Goal: Communication & Community: Answer question/provide support

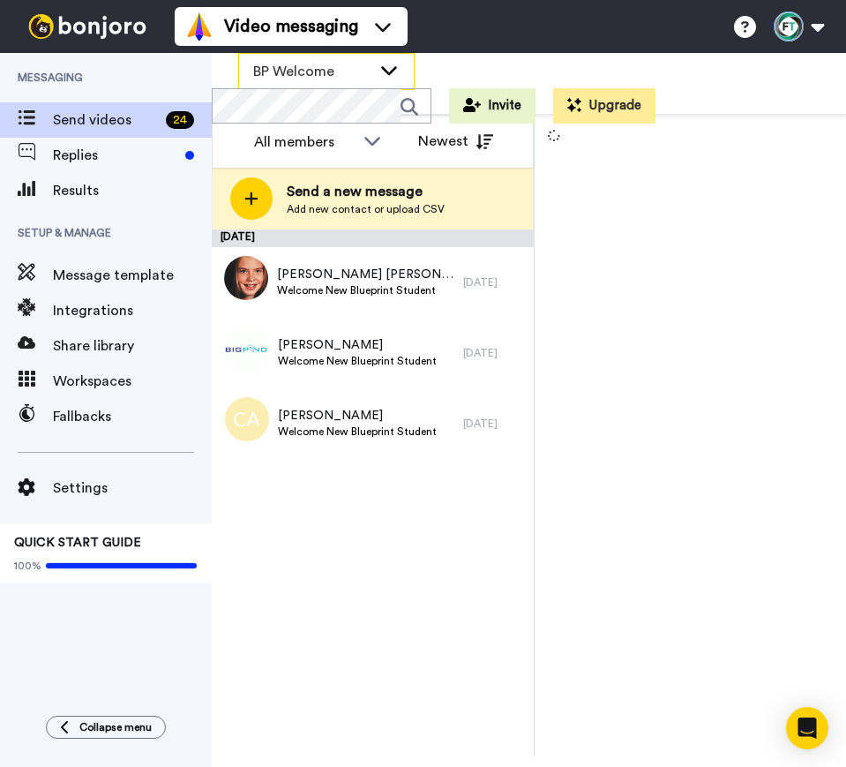
drag, startPoint x: 429, startPoint y: 64, endPoint x: 389, endPoint y: 71, distance: 40.2
click at [389, 71] on div "BP Welcome WORKSPACES View all All Default BP Welcome Lead Conversion Paid_Depo…" at bounding box center [529, 84] width 634 height 62
click at [389, 71] on icon at bounding box center [388, 70] width 21 height 18
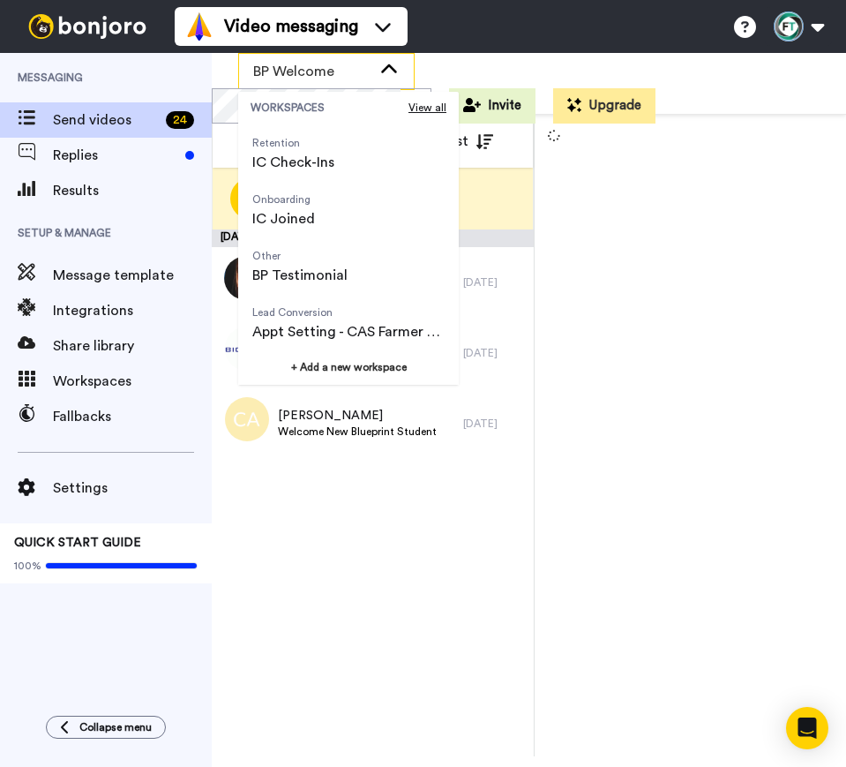
scroll to position [272, 0]
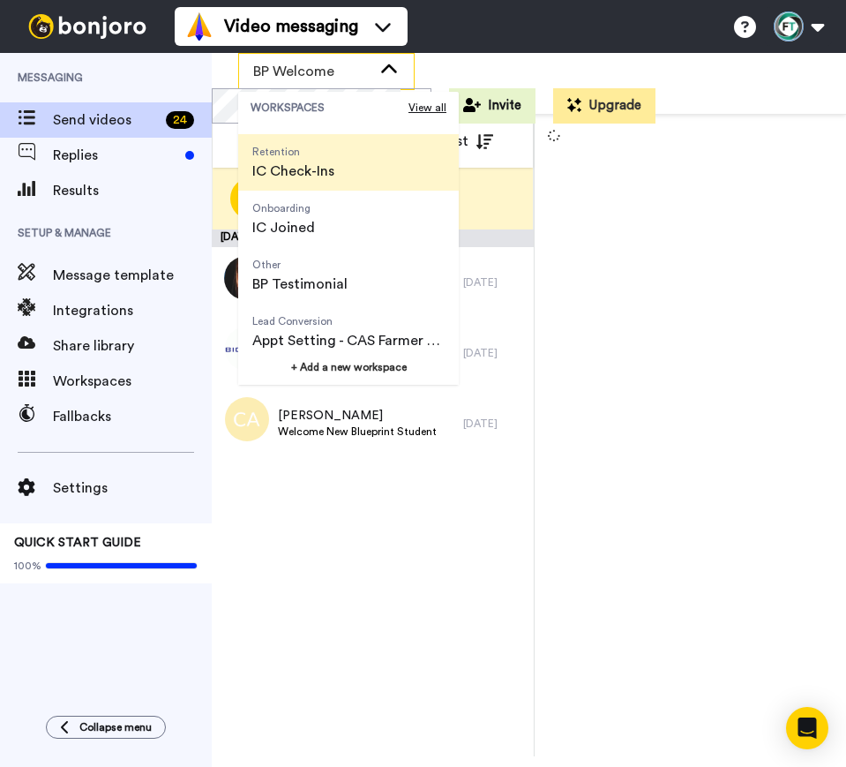
click at [324, 166] on span "IC Check-Ins" at bounding box center [293, 171] width 82 height 21
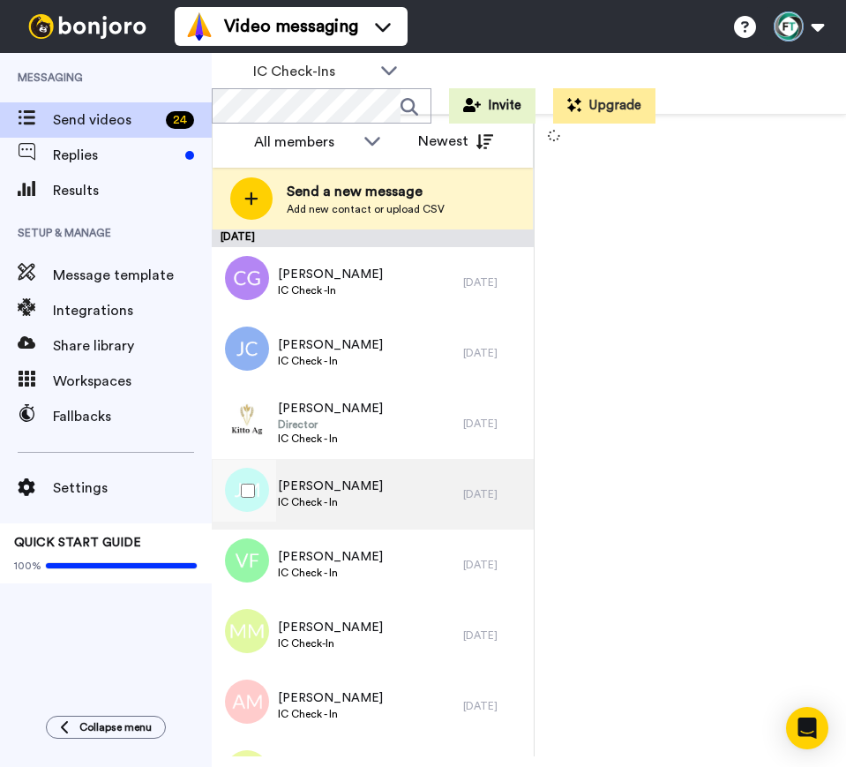
scroll to position [126, 0]
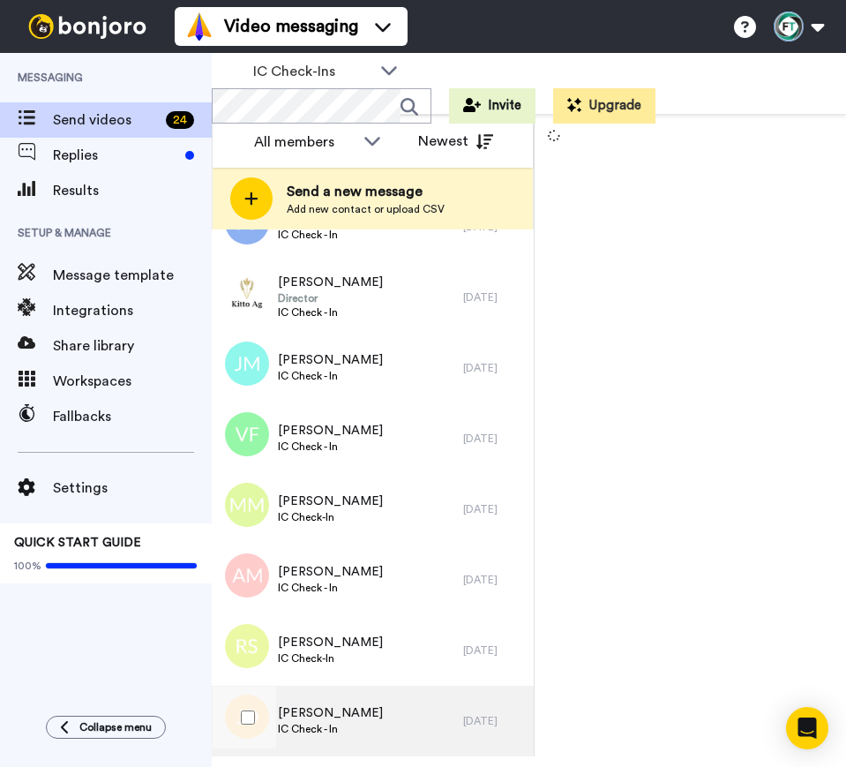
click at [319, 723] on span "IC Check - In" at bounding box center [330, 729] width 105 height 14
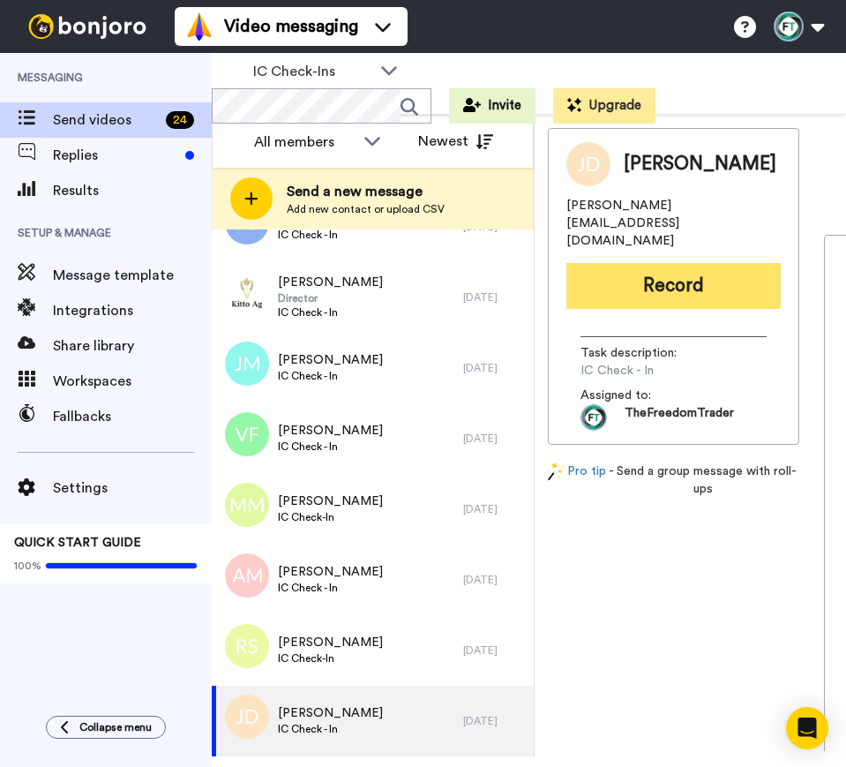
click at [743, 265] on button "Record" at bounding box center [673, 286] width 214 height 46
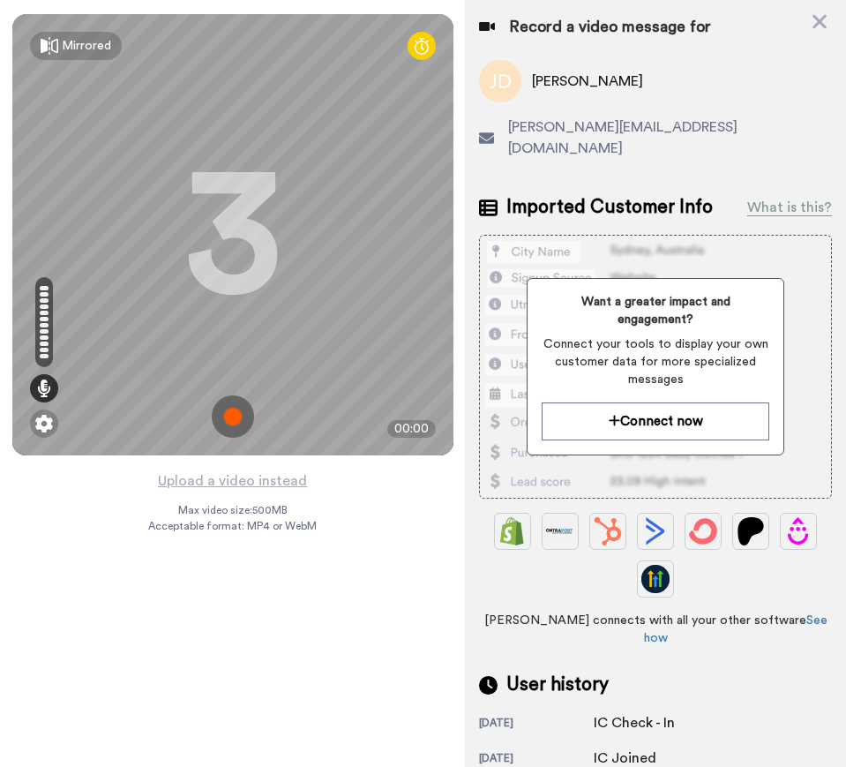
click at [224, 422] on img at bounding box center [233, 416] width 42 height 42
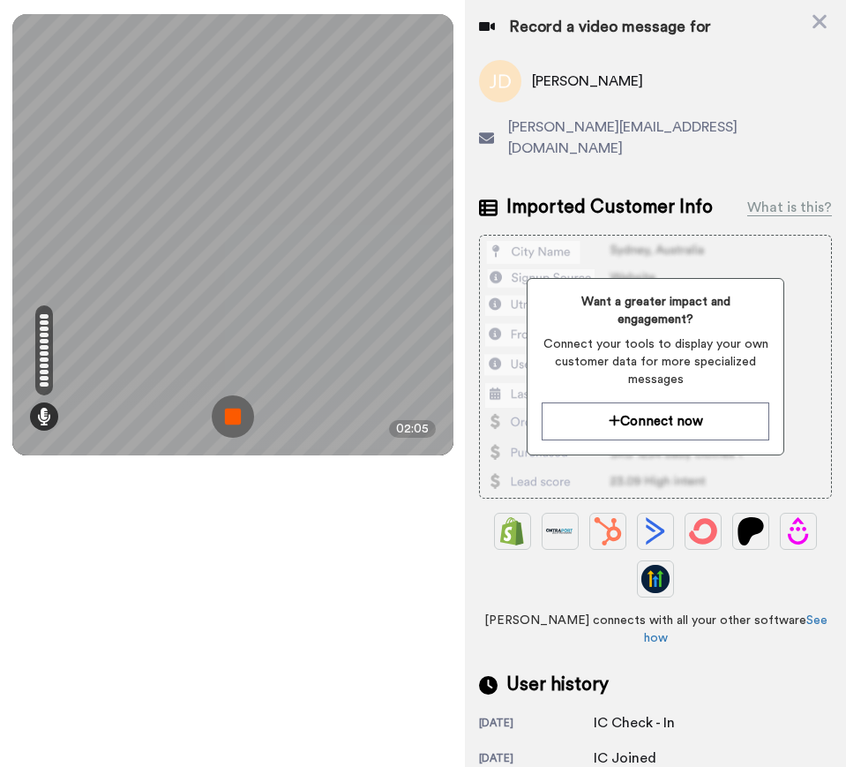
click at [229, 421] on img at bounding box center [233, 416] width 42 height 42
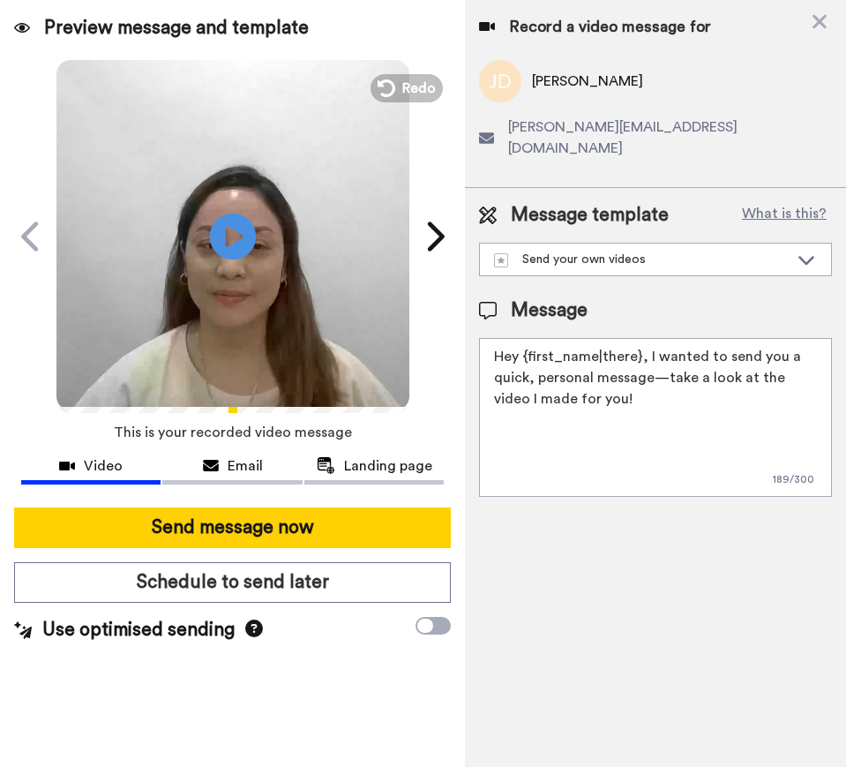
click at [243, 242] on icon at bounding box center [232, 236] width 47 height 47
click at [414, 84] on span "Redo" at bounding box center [419, 87] width 37 height 23
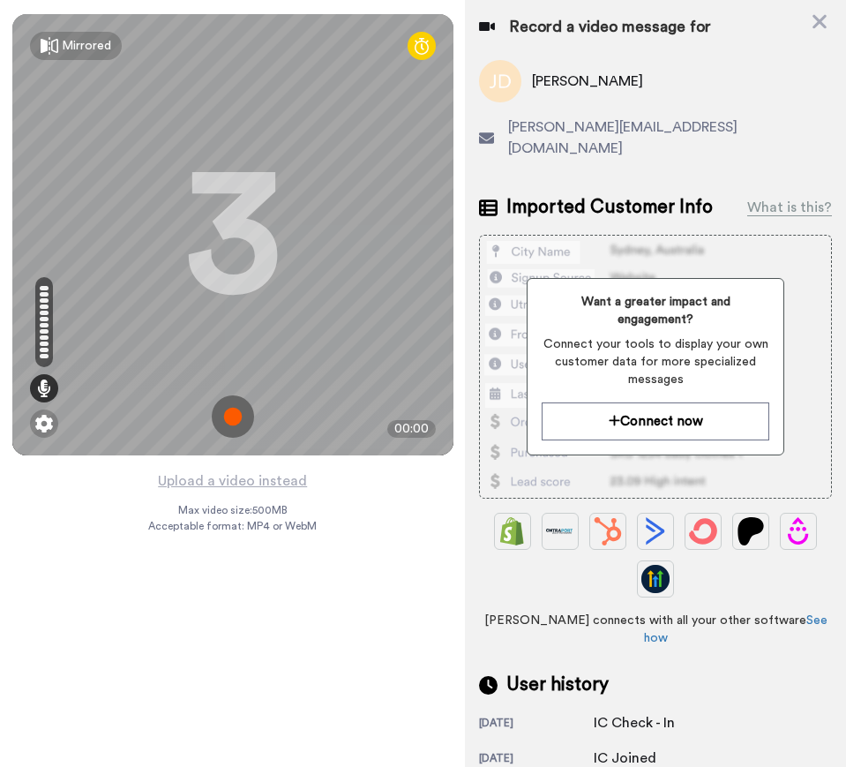
click at [224, 413] on img at bounding box center [233, 416] width 42 height 42
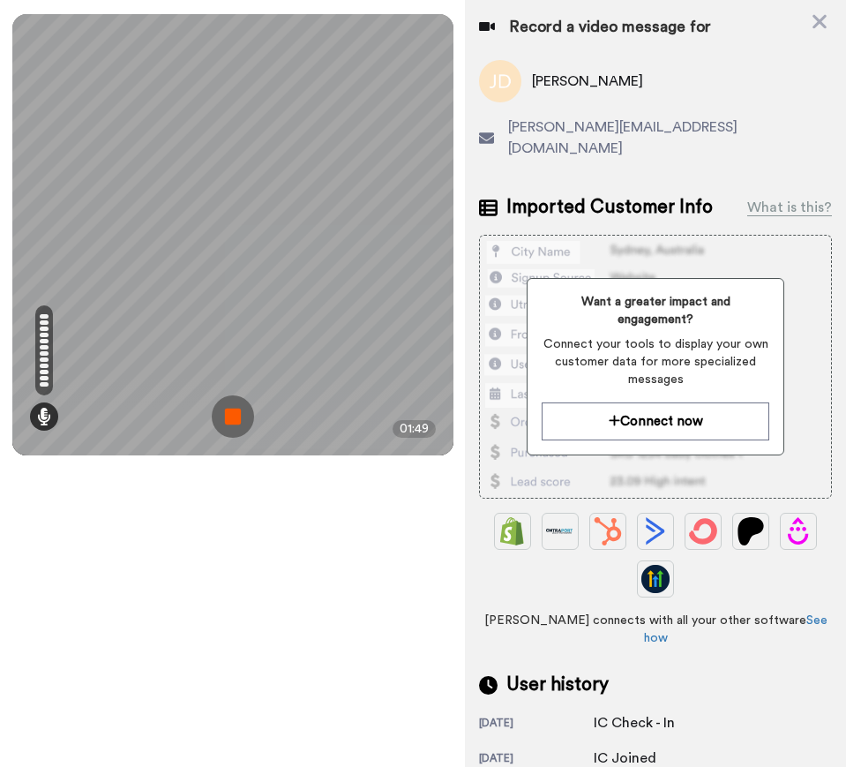
click at [234, 410] on img at bounding box center [233, 416] width 42 height 42
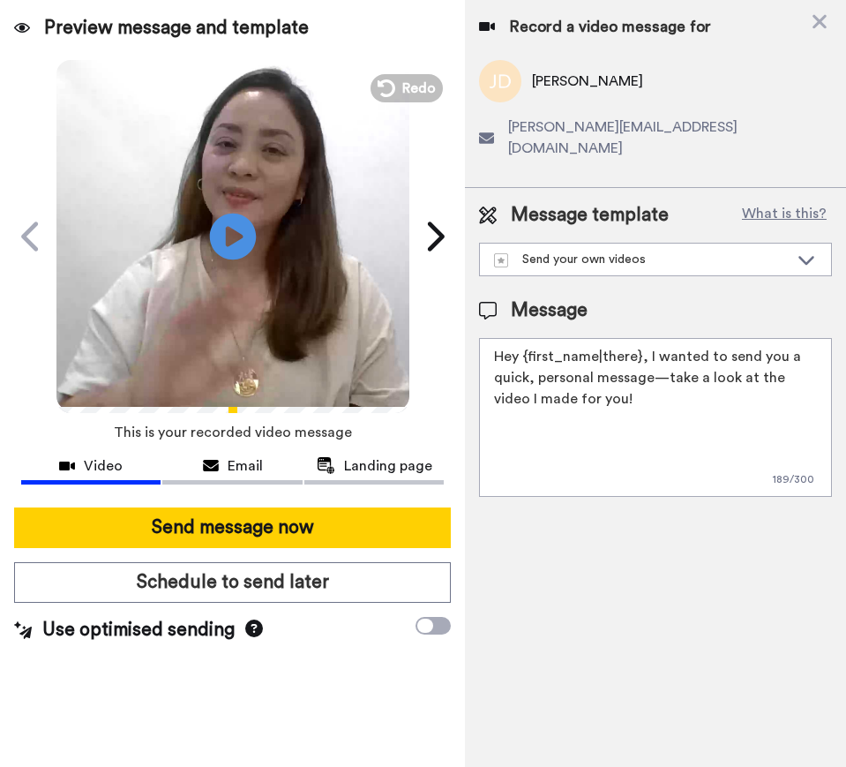
click at [222, 237] on icon at bounding box center [232, 236] width 47 height 47
click at [685, 251] on div "Send your own videos" at bounding box center [641, 260] width 295 height 18
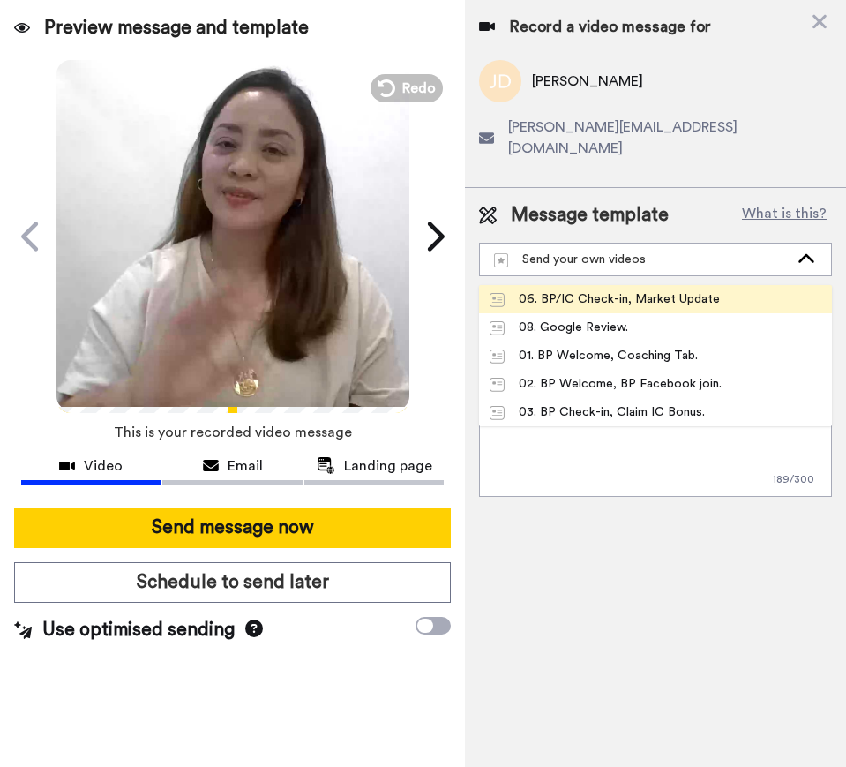
click at [641, 290] on div "06. BP/IC Check-in, Market Update" at bounding box center [605, 299] width 230 height 18
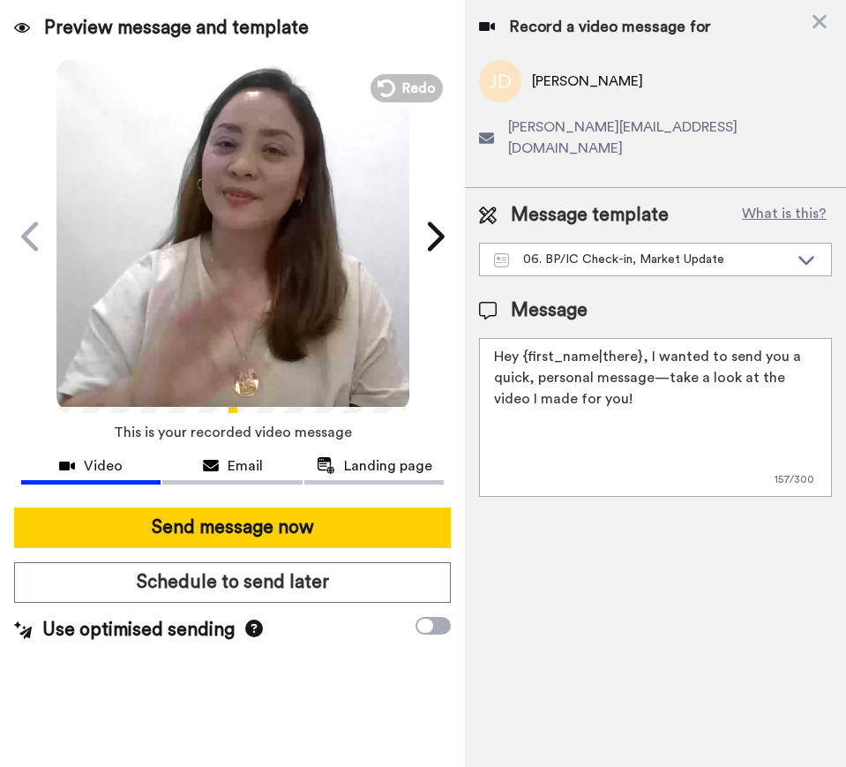
type textarea "Hi {first_name|there}, Just checking in to see how you're going with Blueprint …"
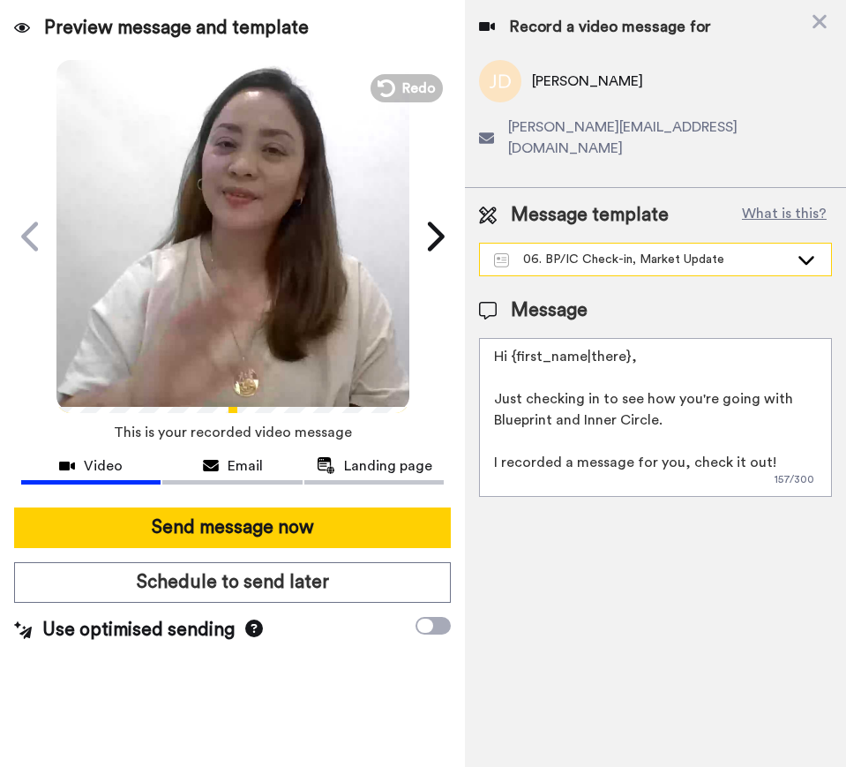
click at [694, 251] on div "06. BP/IC Check-in, Market Update" at bounding box center [641, 260] width 295 height 18
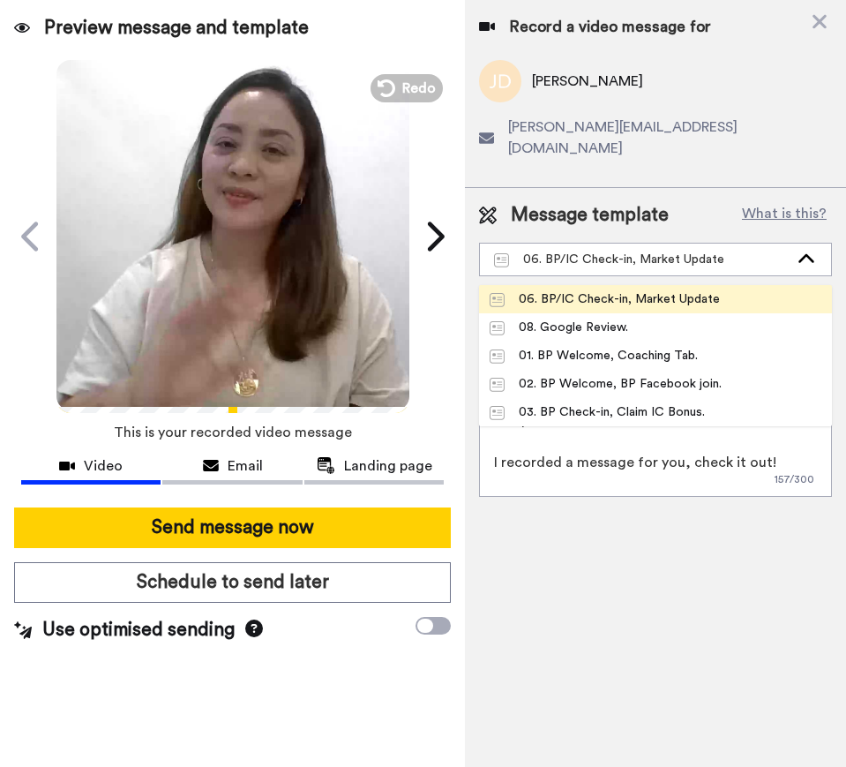
click at [632, 290] on div "06. BP/IC Check-in, Market Update" at bounding box center [605, 299] width 230 height 18
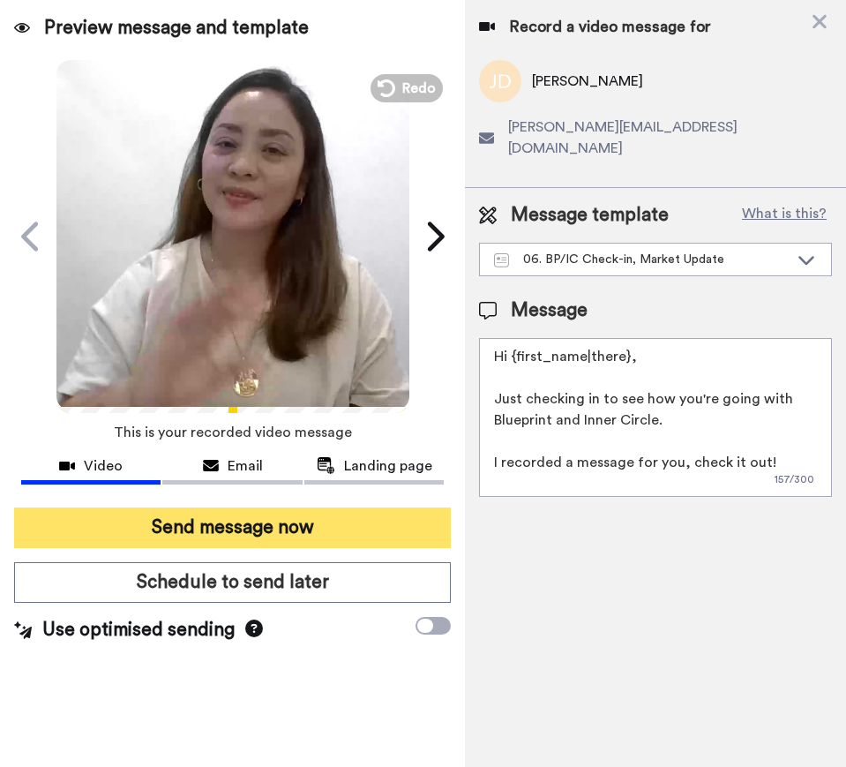
click at [351, 518] on button "Send message now" at bounding box center [232, 527] width 437 height 41
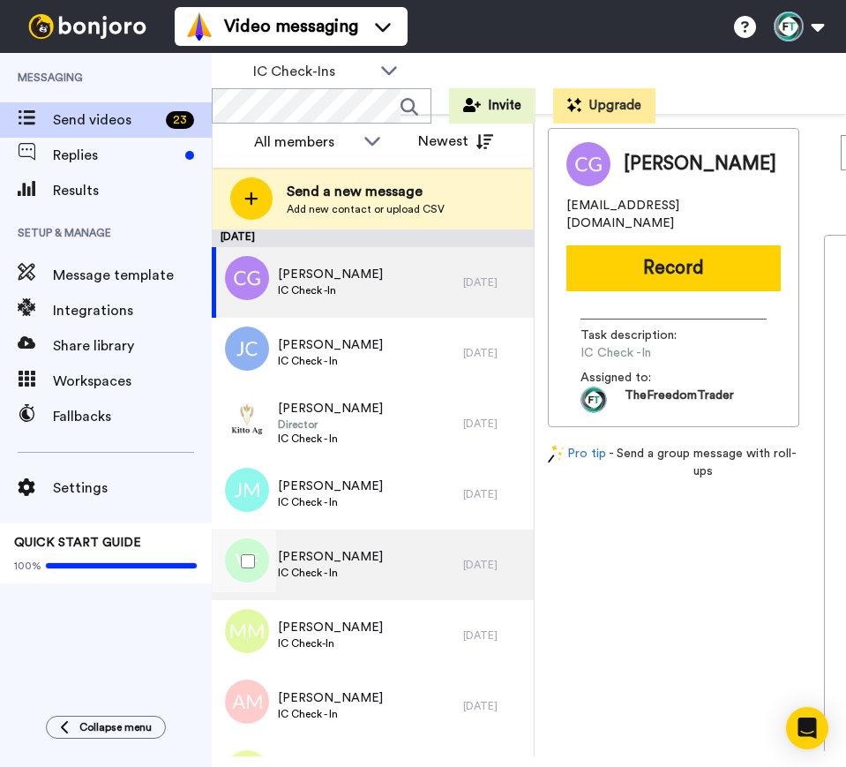
scroll to position [56, 0]
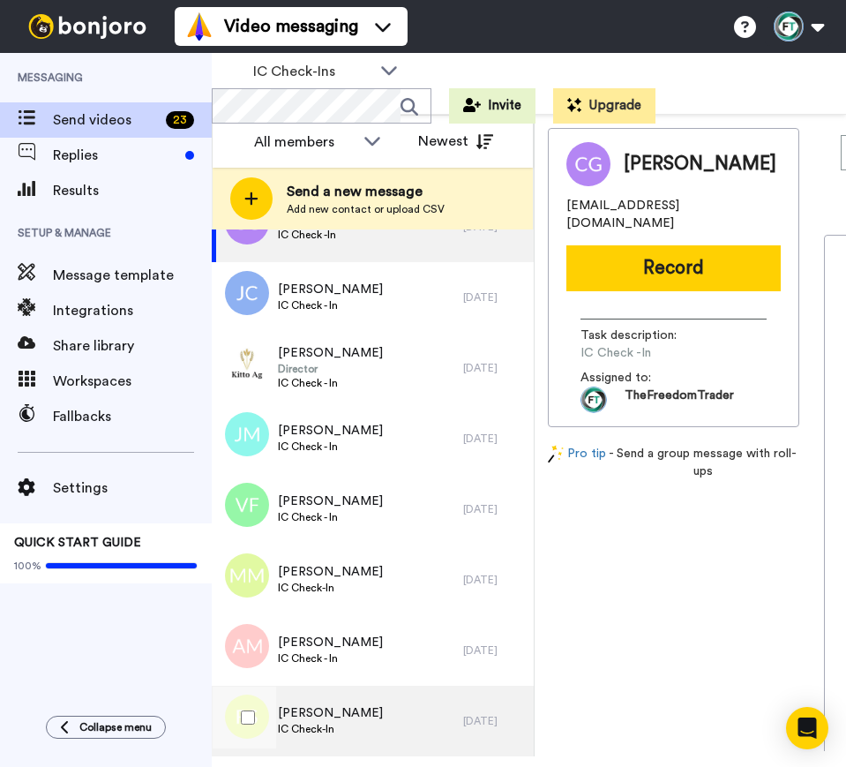
click at [342, 726] on span "IC Check-In" at bounding box center [330, 729] width 105 height 14
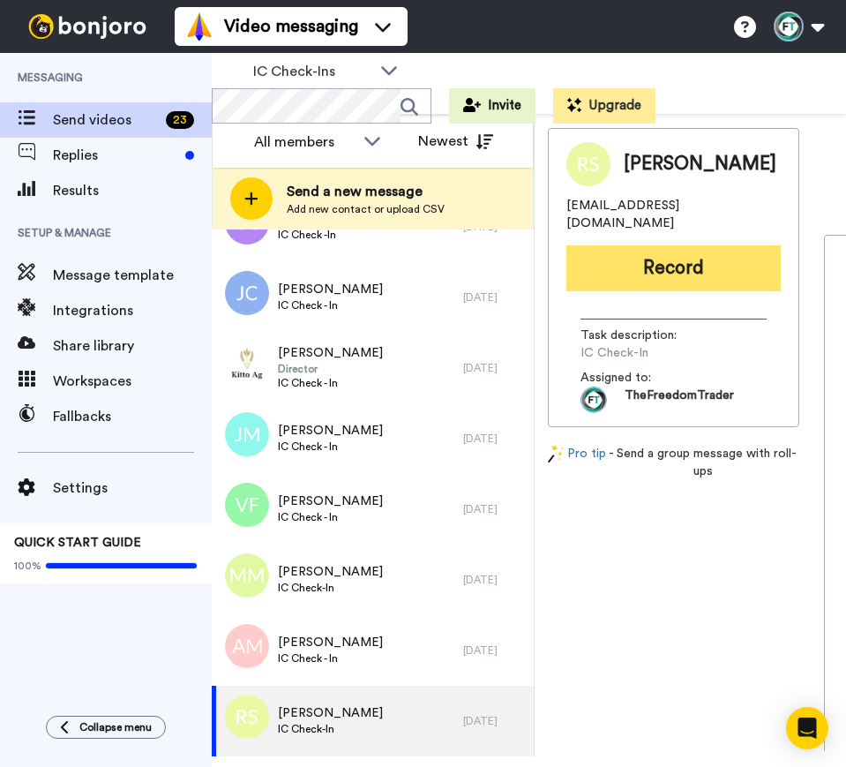
click at [673, 271] on button "Record" at bounding box center [673, 268] width 214 height 46
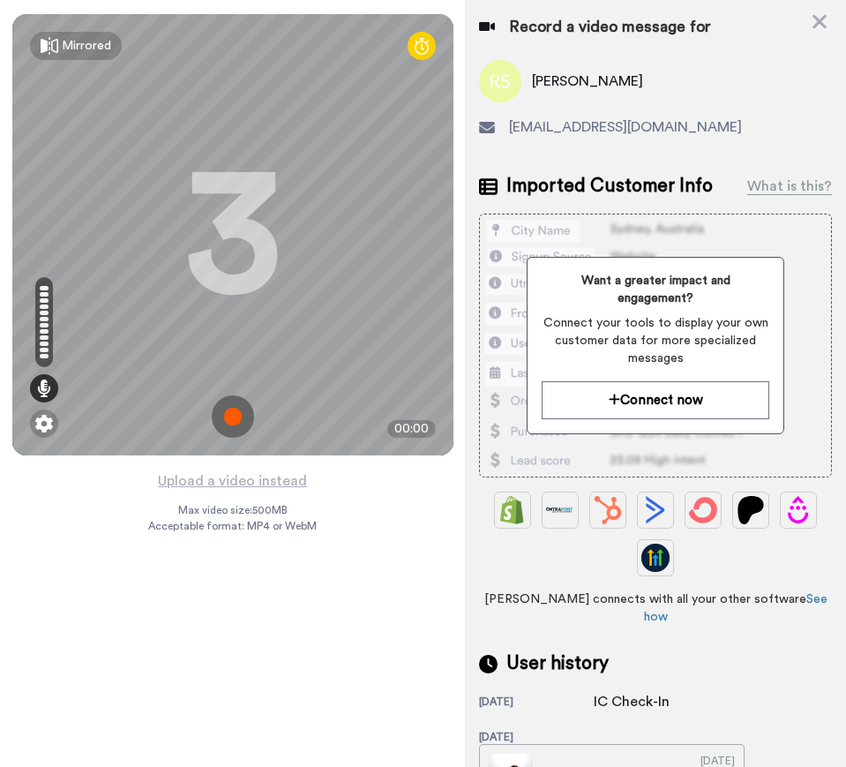
click at [224, 256] on div "3" at bounding box center [232, 235] width 97 height 132
click at [238, 405] on img at bounding box center [233, 416] width 42 height 42
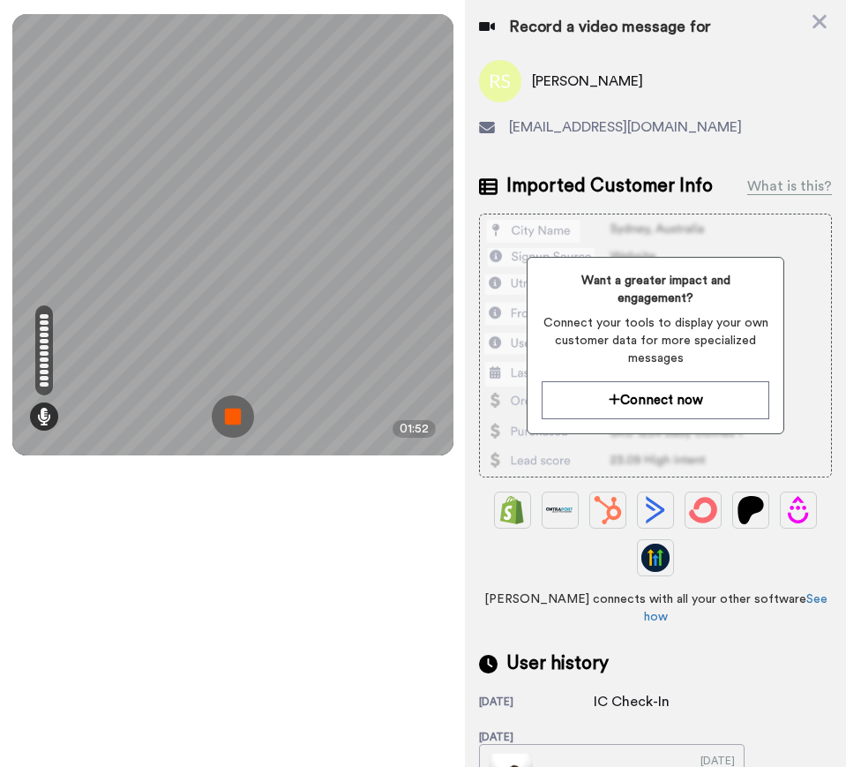
click at [216, 409] on img at bounding box center [233, 416] width 42 height 42
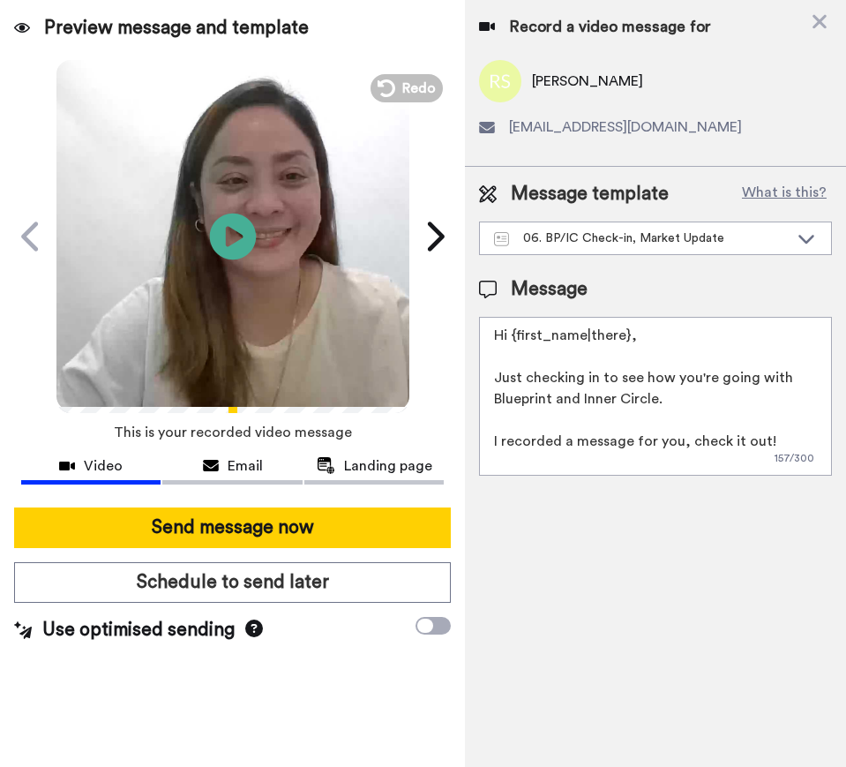
click at [236, 244] on icon at bounding box center [232, 236] width 47 height 47
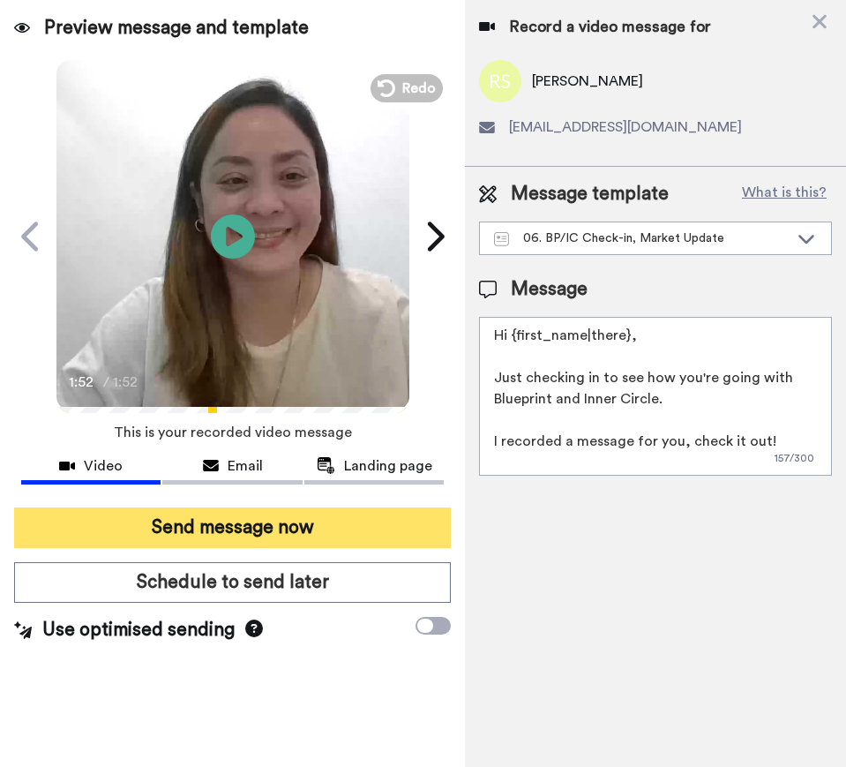
click at [269, 524] on button "Send message now" at bounding box center [232, 527] width 437 height 41
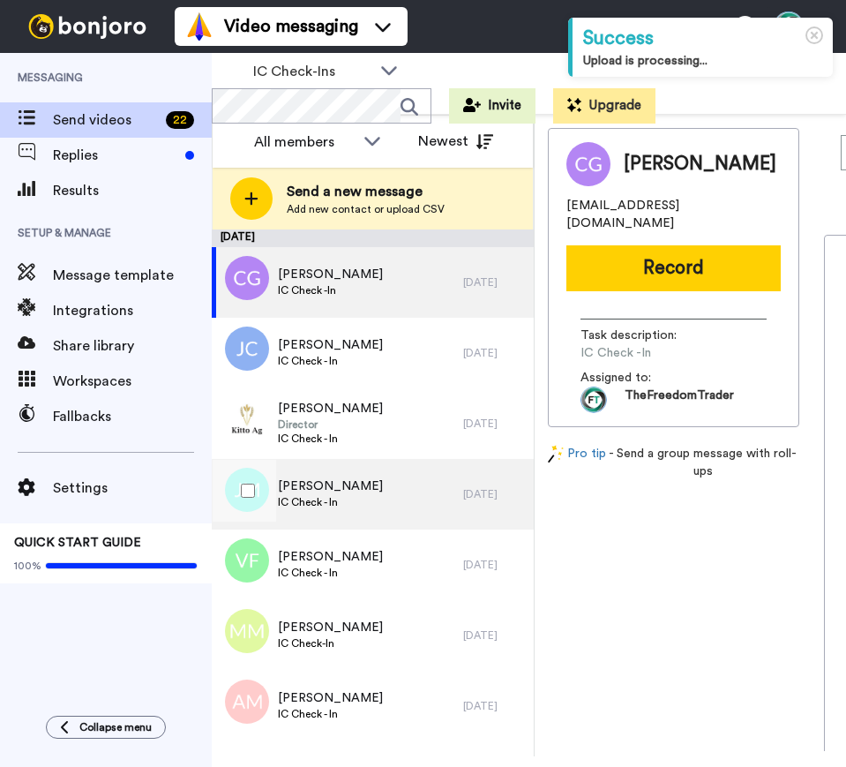
click at [306, 479] on span "[PERSON_NAME]" at bounding box center [330, 486] width 105 height 18
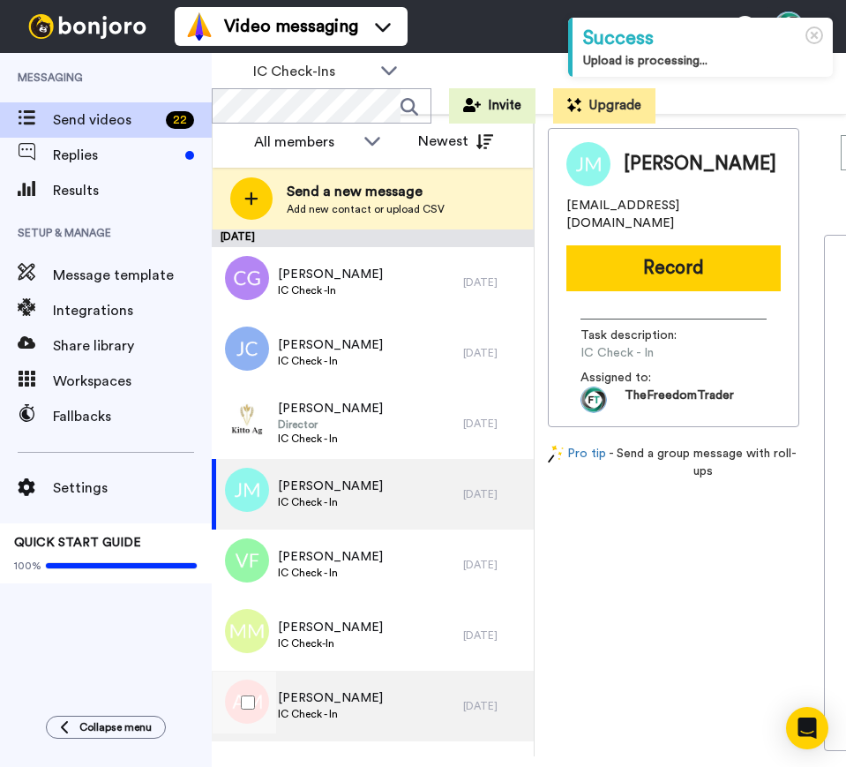
click at [312, 723] on div "Albert Mitry IC Check - In" at bounding box center [337, 706] width 251 height 71
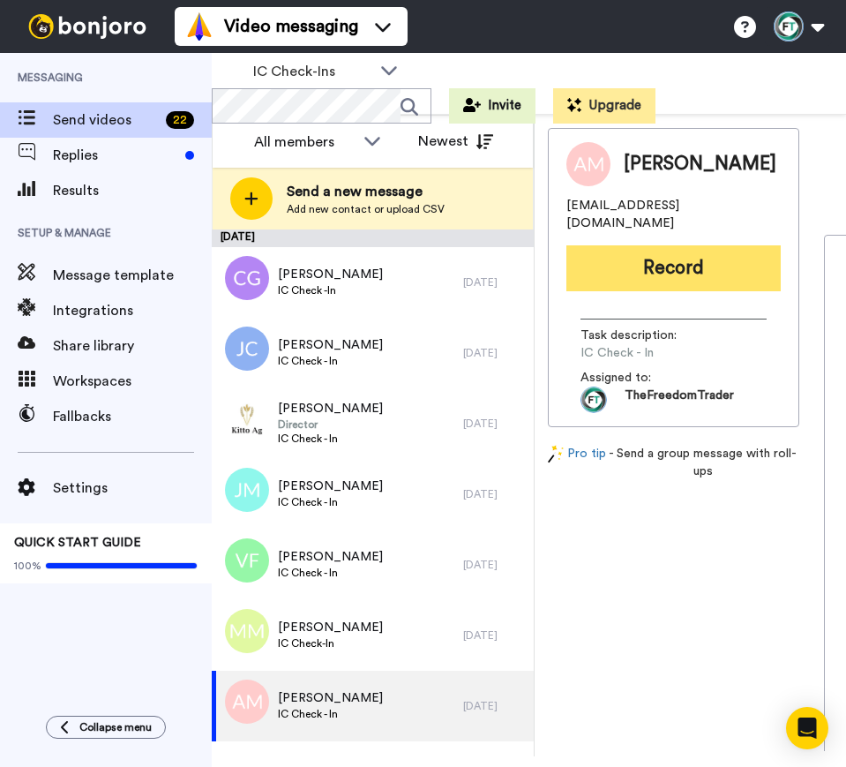
click at [664, 248] on button "Record" at bounding box center [673, 268] width 214 height 46
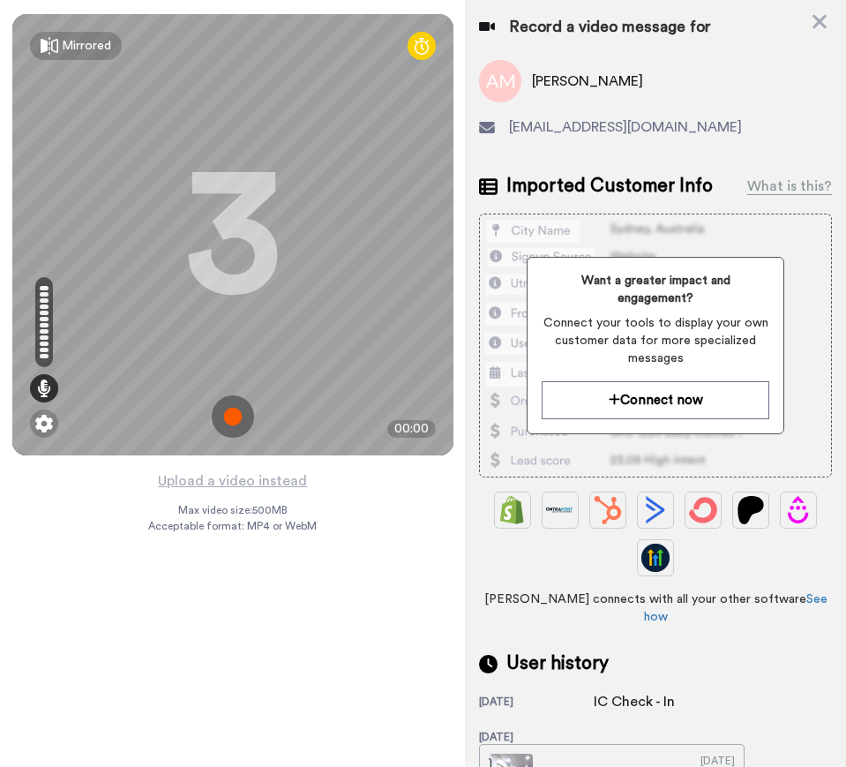
click at [232, 418] on img at bounding box center [233, 416] width 42 height 42
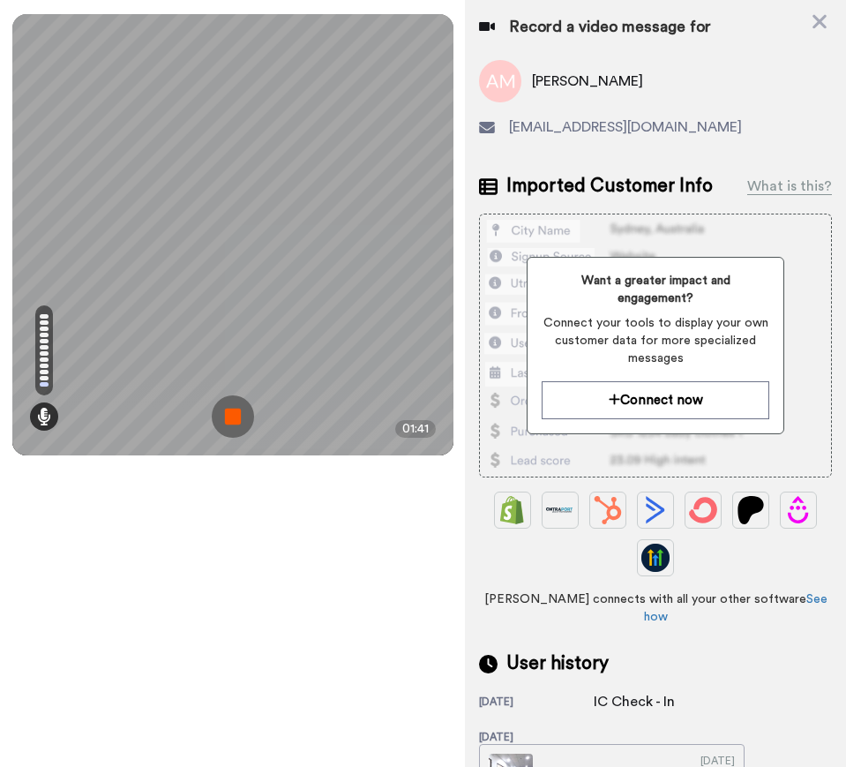
click at [232, 418] on img at bounding box center [233, 416] width 42 height 42
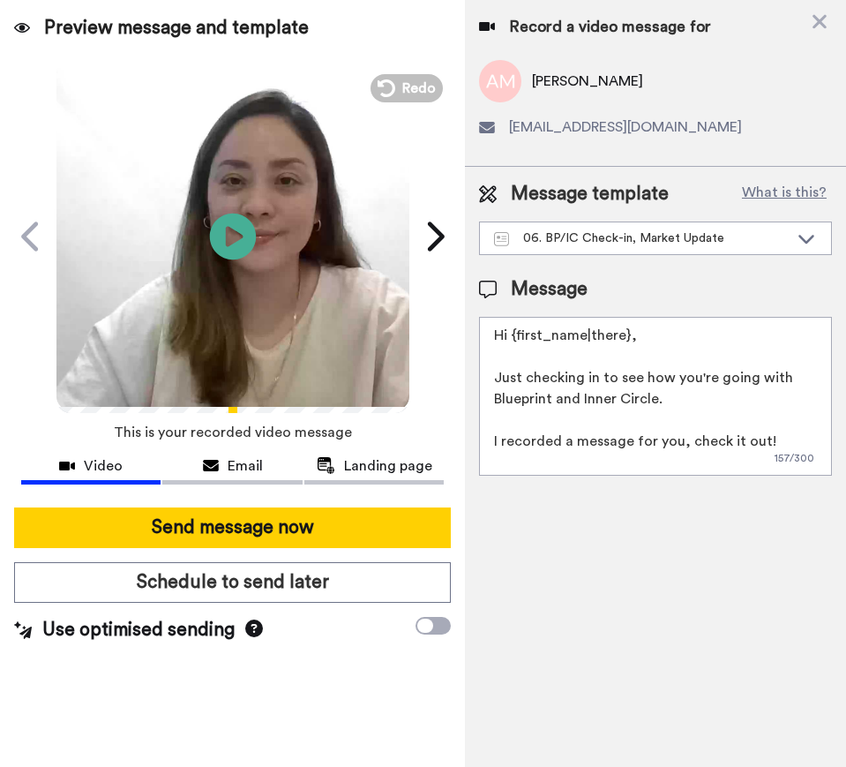
click at [222, 243] on icon at bounding box center [232, 236] width 47 height 47
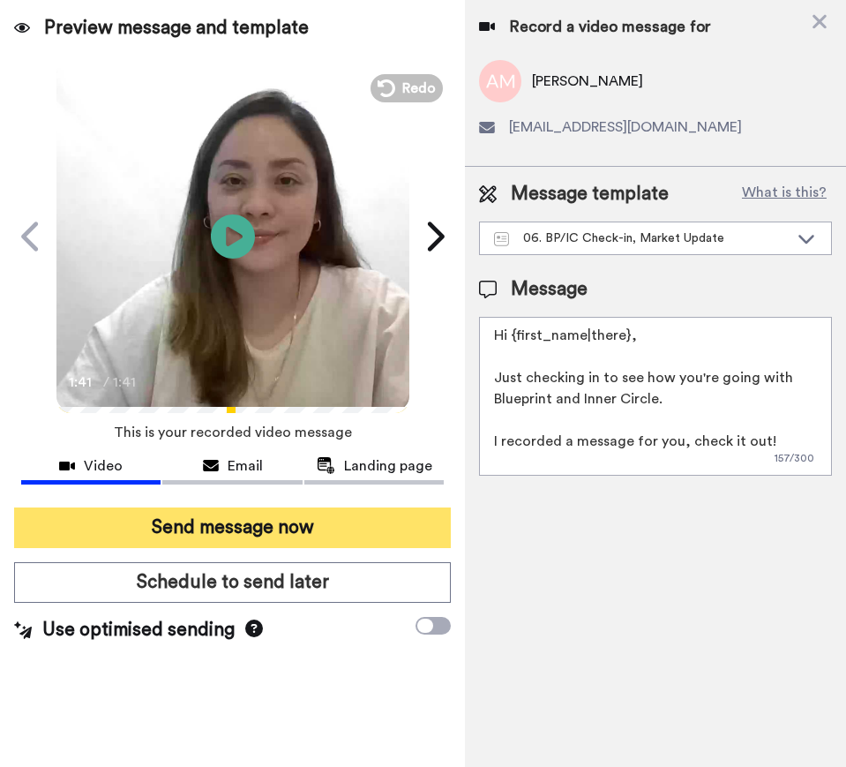
click at [336, 511] on button "Send message now" at bounding box center [232, 527] width 437 height 41
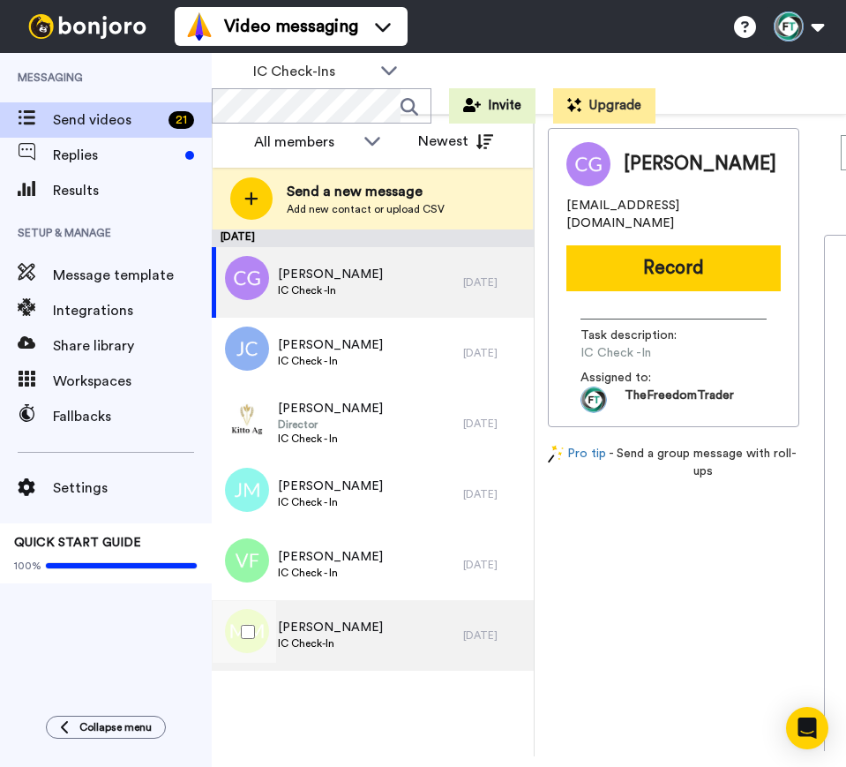
click at [364, 646] on div "Mick Moffatt IC Check-In" at bounding box center [337, 635] width 251 height 71
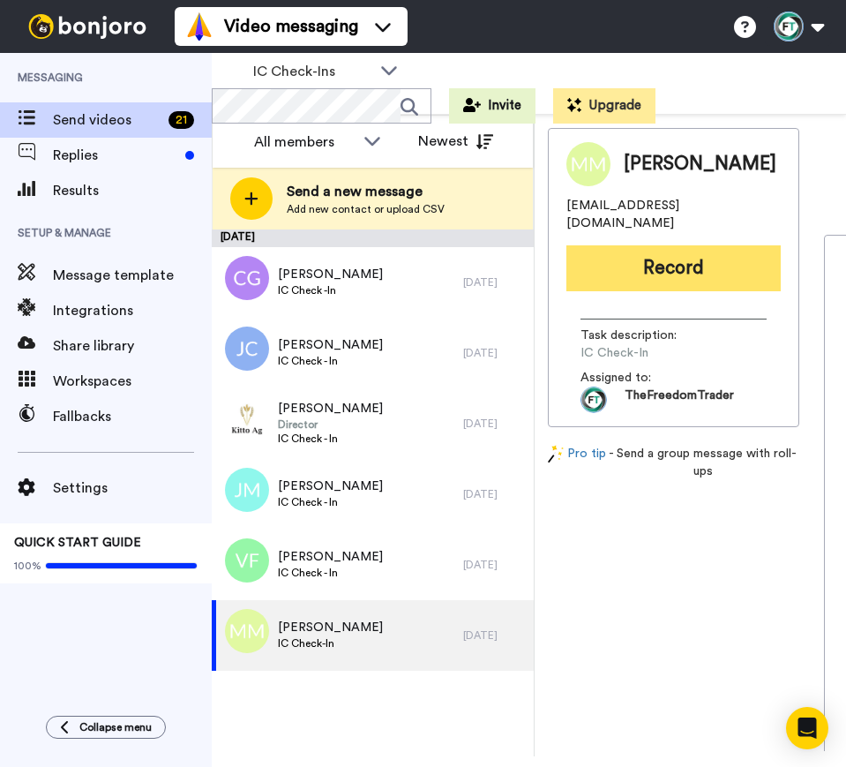
click at [686, 271] on button "Record" at bounding box center [673, 268] width 214 height 46
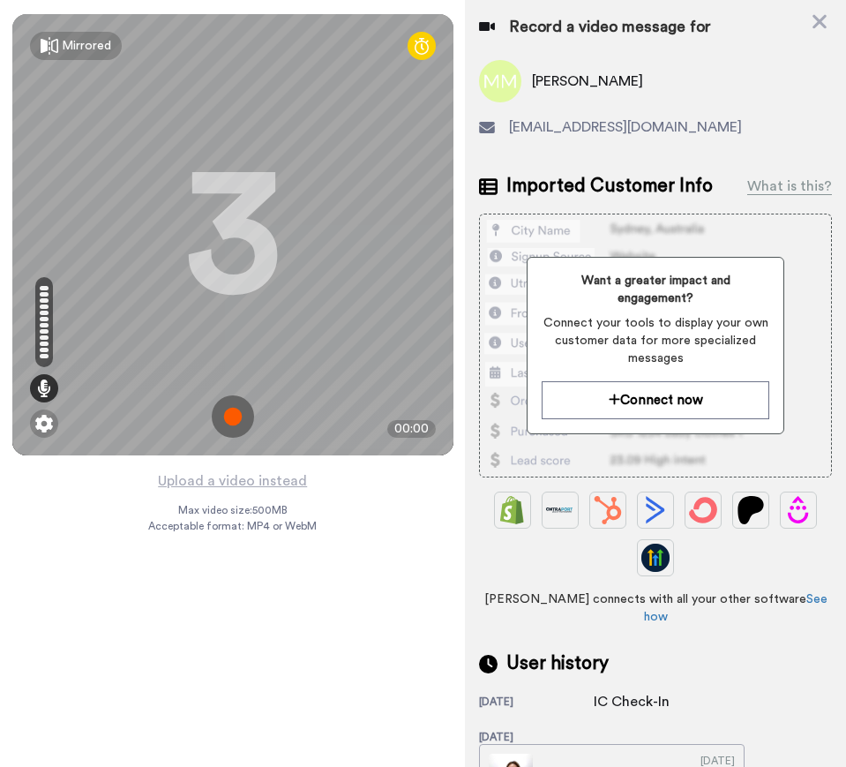
click at [231, 421] on img at bounding box center [233, 416] width 42 height 42
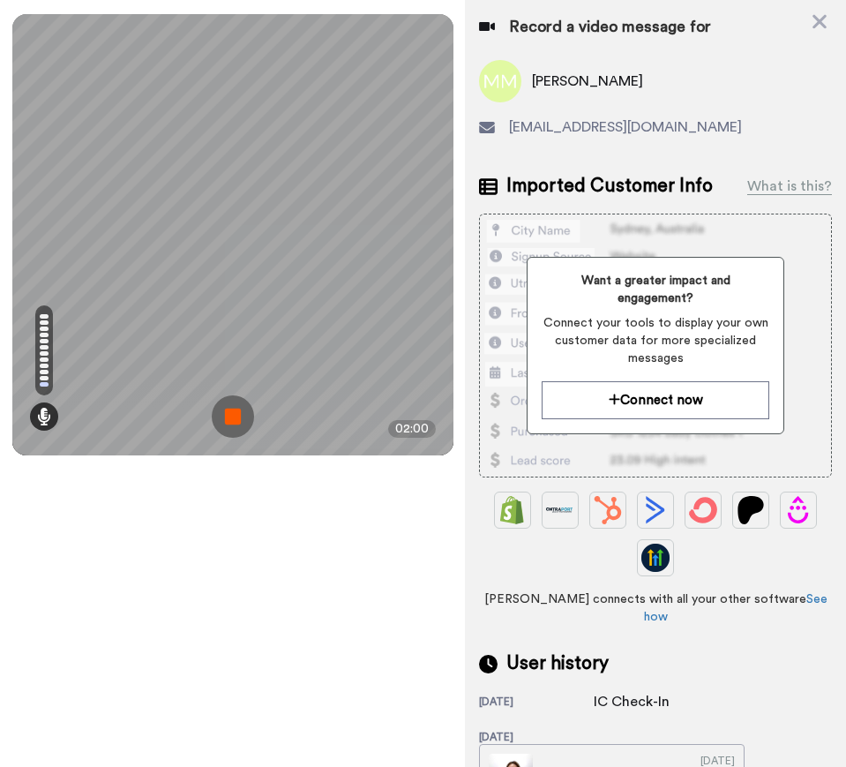
click at [231, 421] on img at bounding box center [233, 416] width 42 height 42
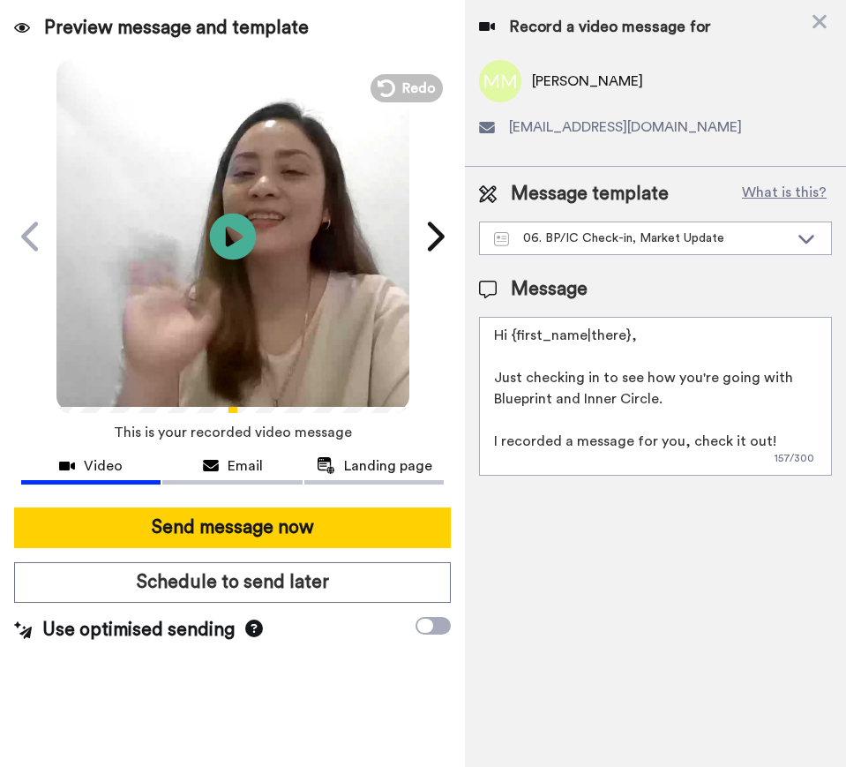
click at [236, 229] on icon at bounding box center [232, 236] width 47 height 47
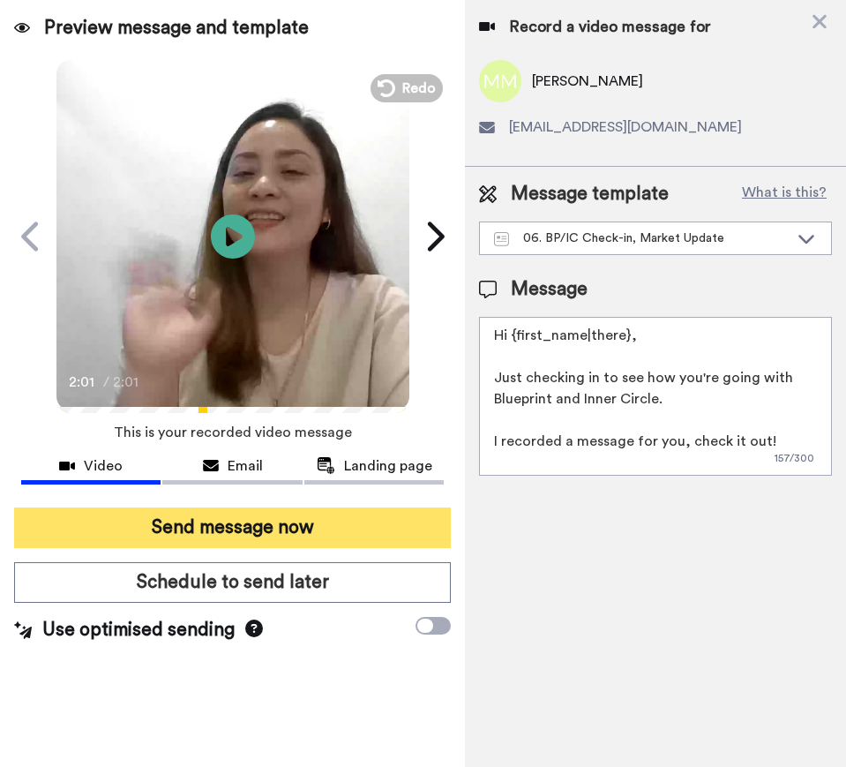
click at [285, 524] on button "Send message now" at bounding box center [232, 527] width 437 height 41
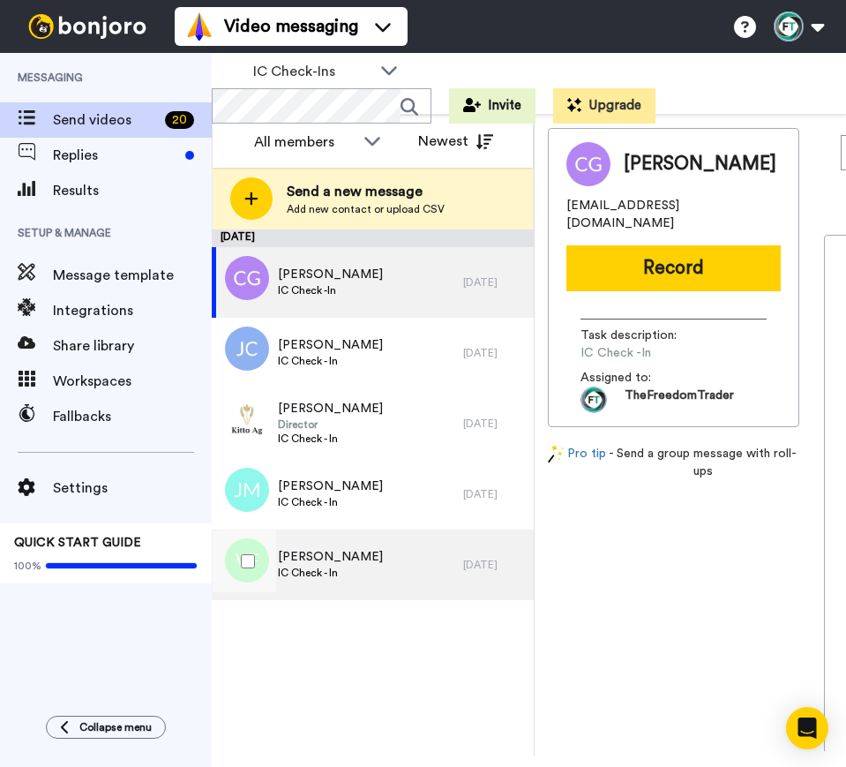
click at [356, 546] on div "[PERSON_NAME] IC Check - In" at bounding box center [337, 564] width 251 height 71
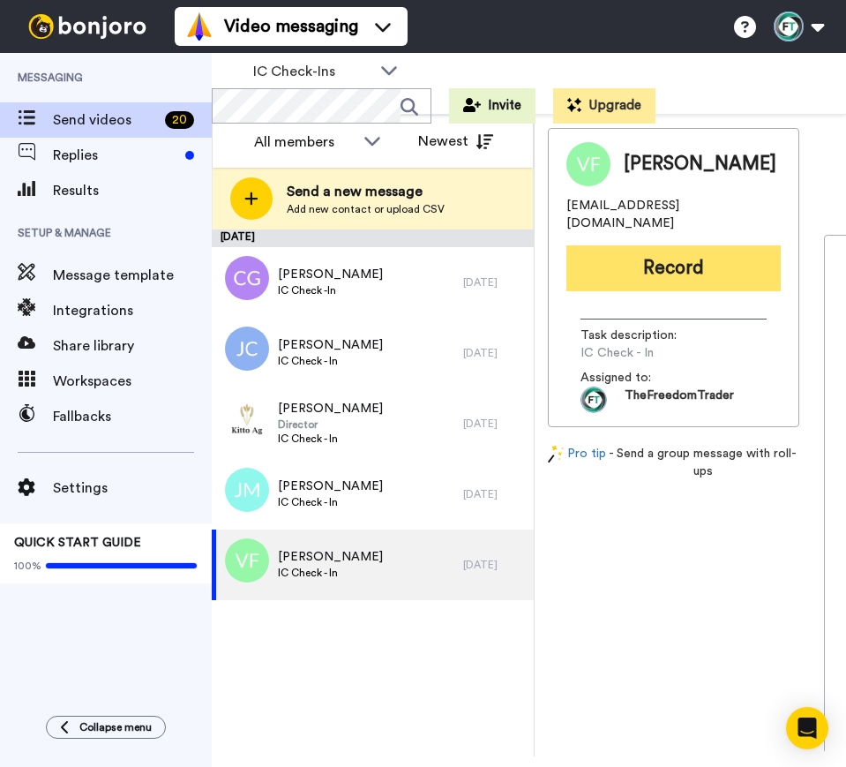
click at [705, 246] on button "Record" at bounding box center [673, 268] width 214 height 46
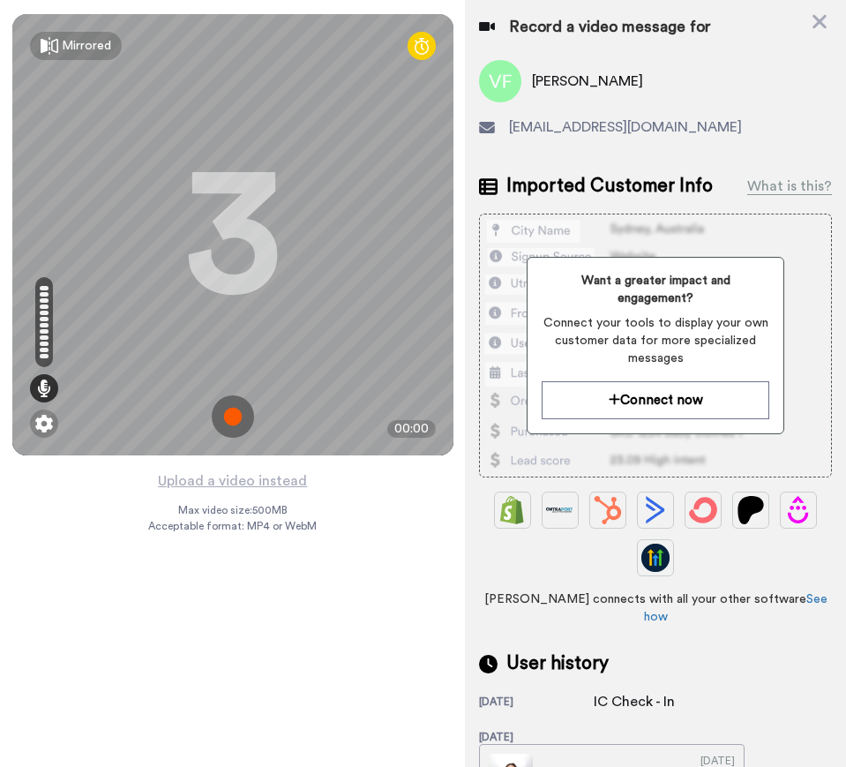
click at [237, 415] on img at bounding box center [233, 416] width 42 height 42
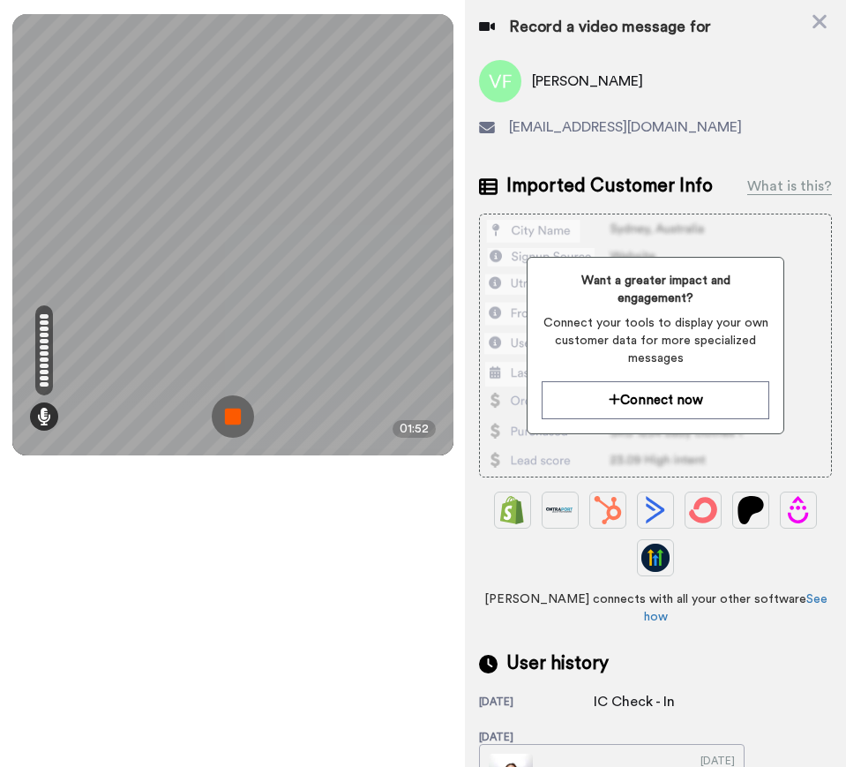
click at [237, 415] on img at bounding box center [233, 416] width 42 height 42
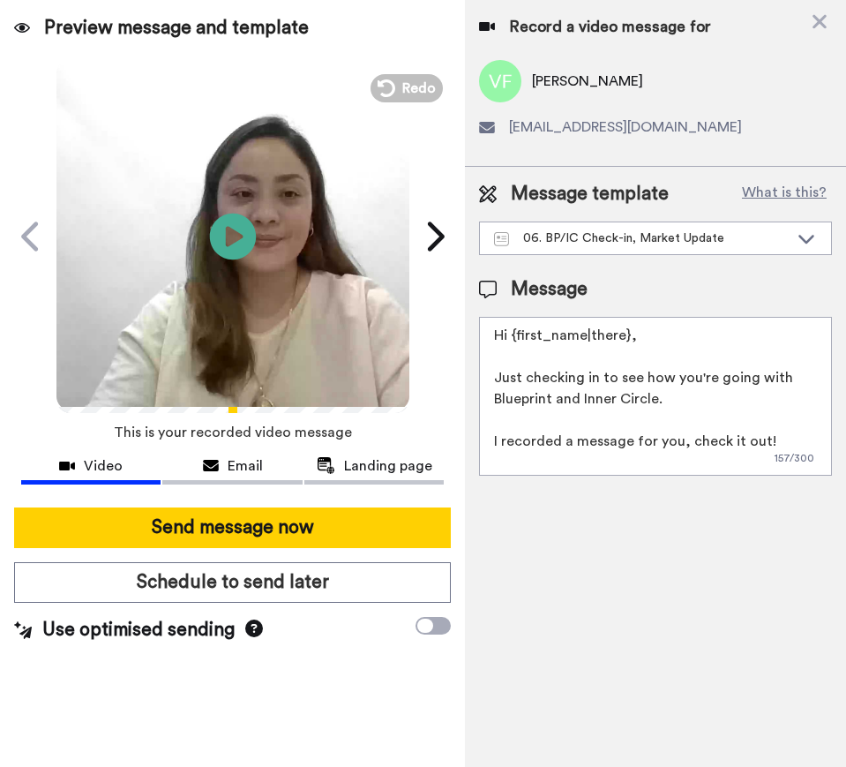
click at [239, 229] on icon at bounding box center [232, 236] width 47 height 47
click at [239, 229] on icon "Play/Pause" at bounding box center [232, 236] width 47 height 84
click at [239, 229] on icon at bounding box center [232, 236] width 47 height 47
click at [397, 78] on button "Redo" at bounding box center [406, 87] width 79 height 31
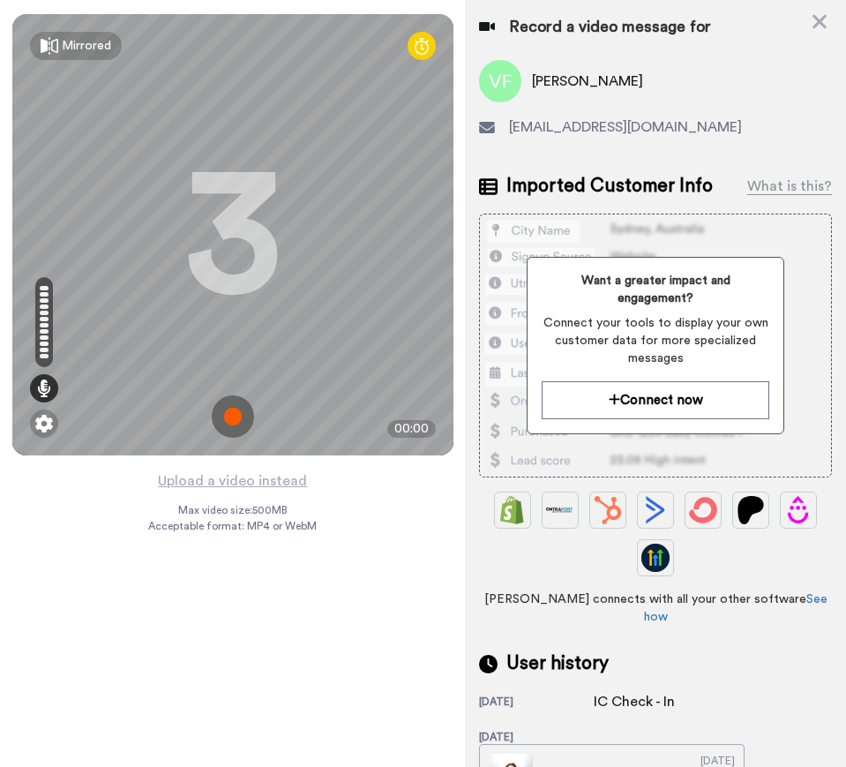
click at [238, 406] on img at bounding box center [233, 416] width 42 height 42
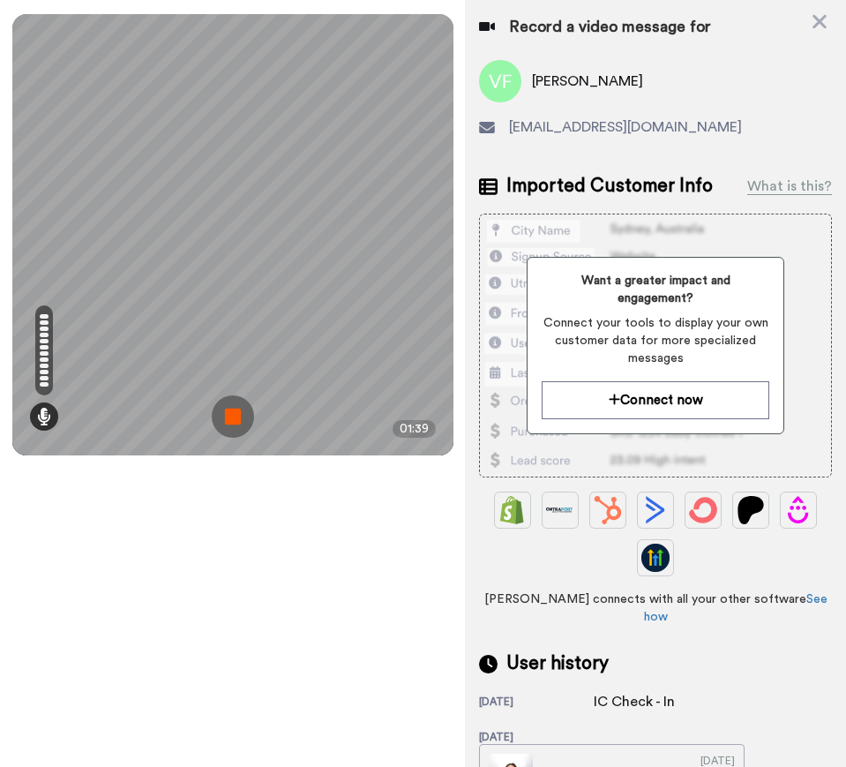
click at [238, 406] on img at bounding box center [233, 416] width 42 height 42
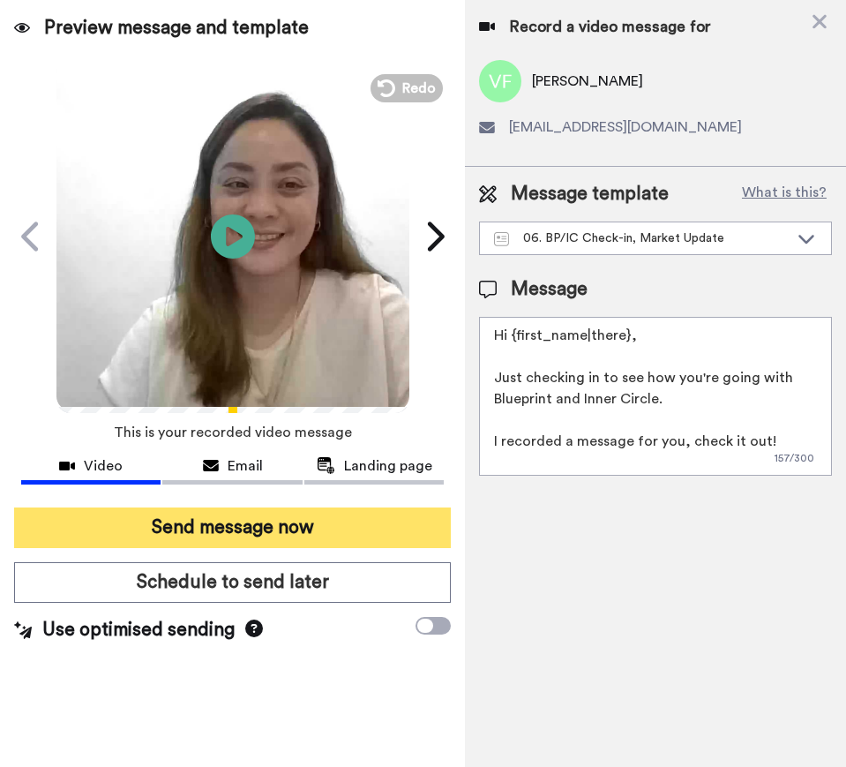
click at [303, 528] on button "Send message now" at bounding box center [232, 527] width 437 height 41
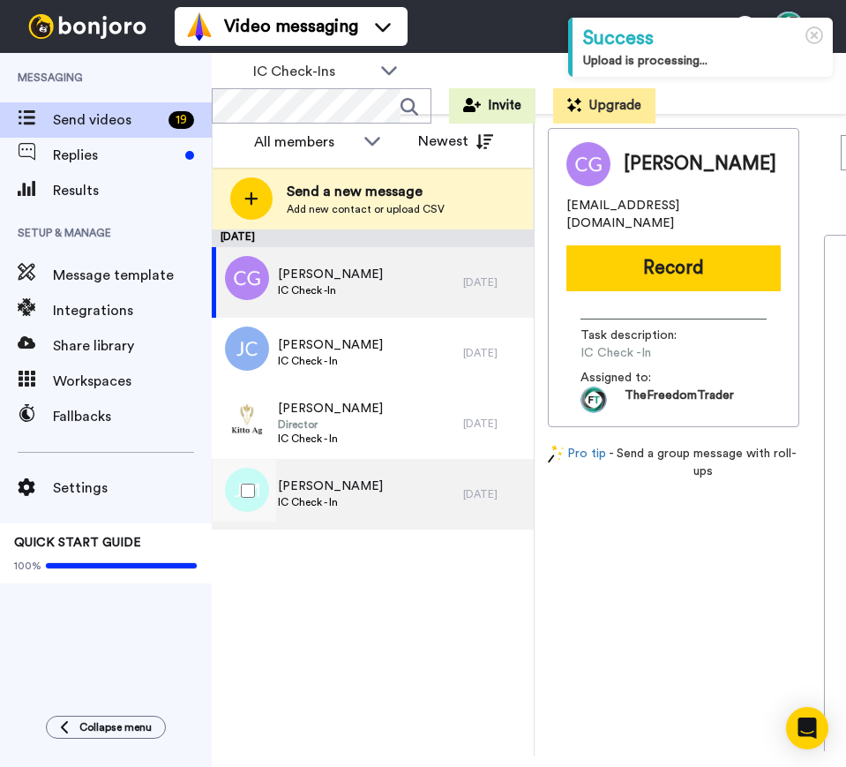
click at [389, 476] on div "[PERSON_NAME] IC Check - In" at bounding box center [337, 494] width 251 height 71
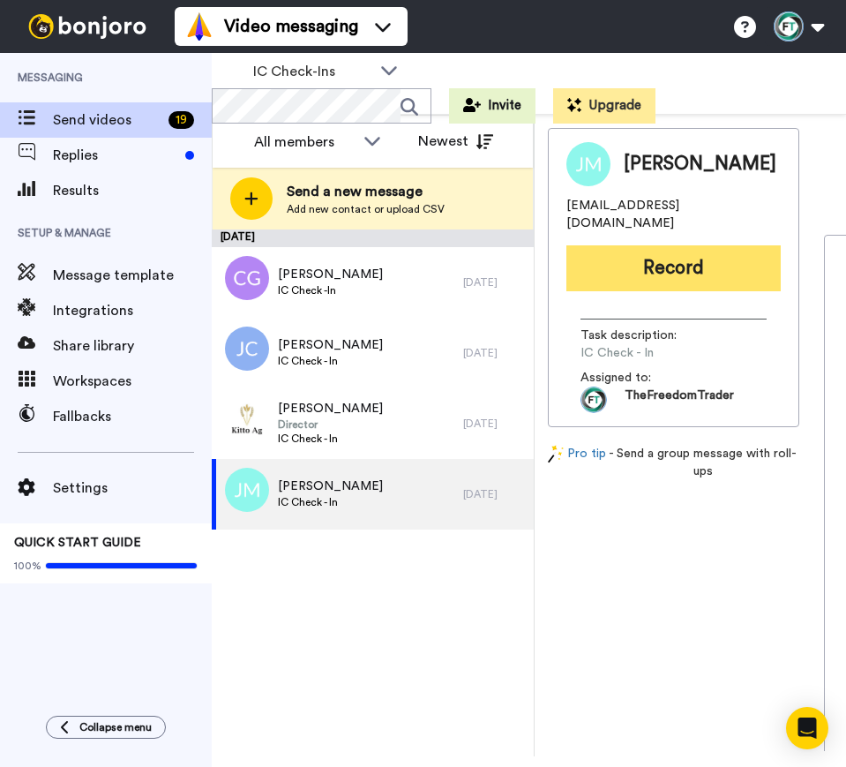
click at [628, 251] on button "Record" at bounding box center [673, 268] width 214 height 46
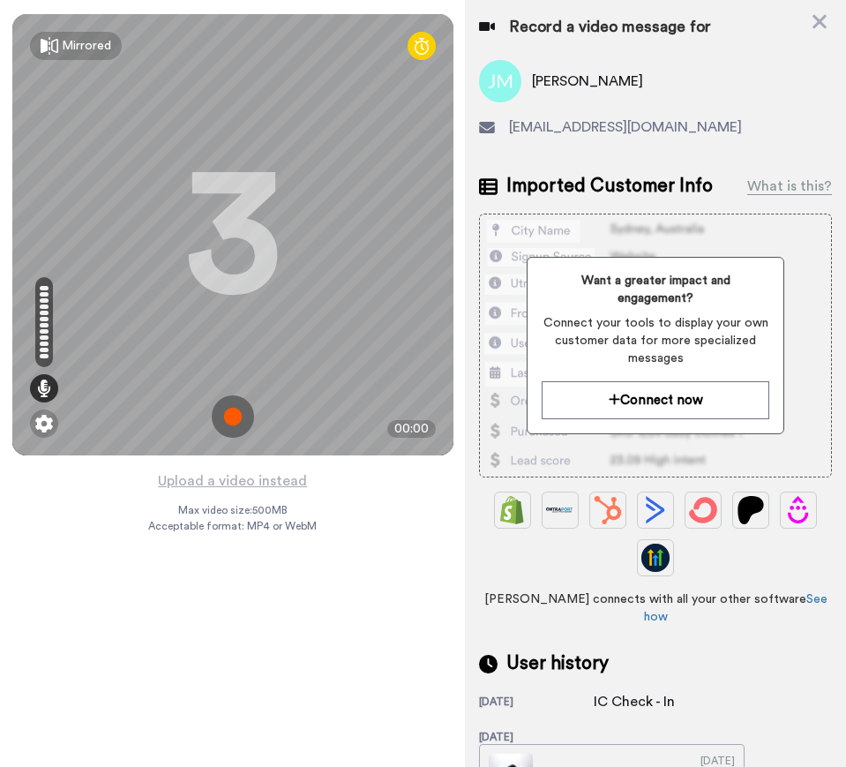
click at [235, 417] on img at bounding box center [233, 416] width 42 height 42
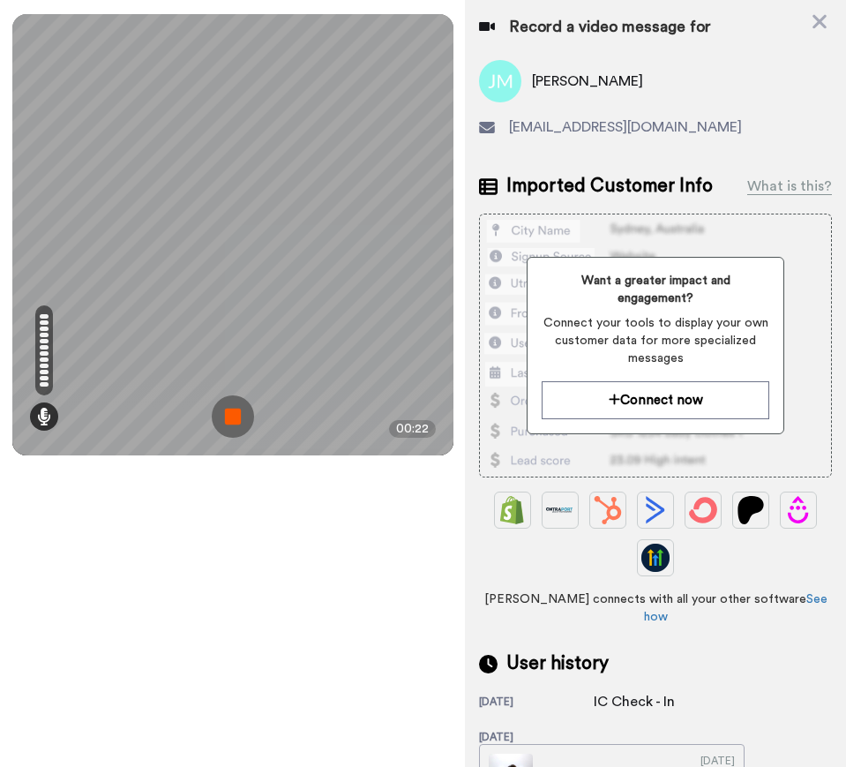
click at [240, 403] on img at bounding box center [233, 416] width 42 height 42
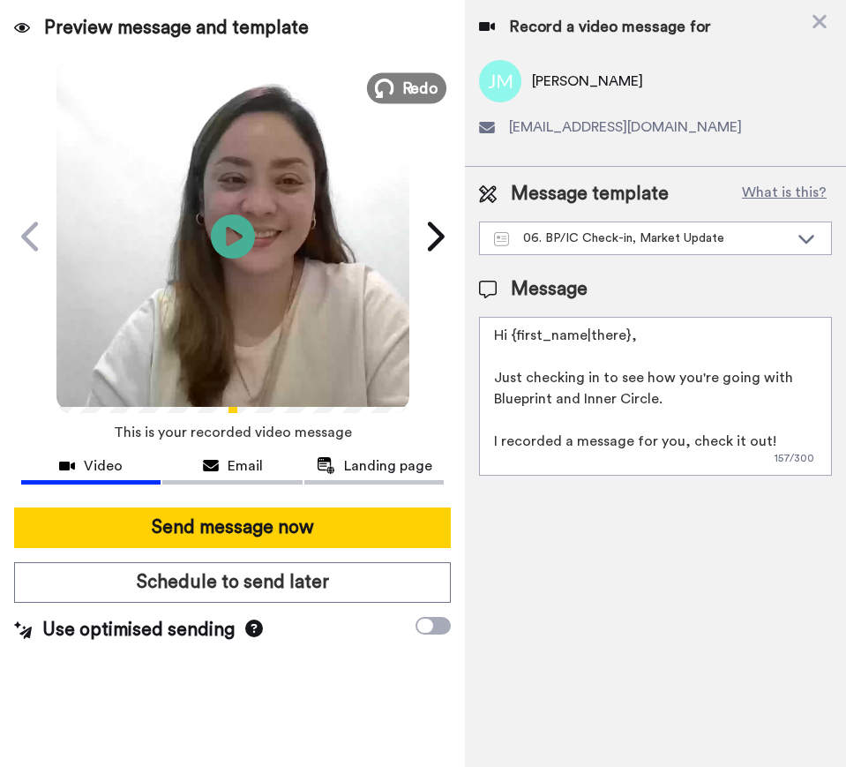
click at [390, 87] on icon at bounding box center [383, 88] width 19 height 19
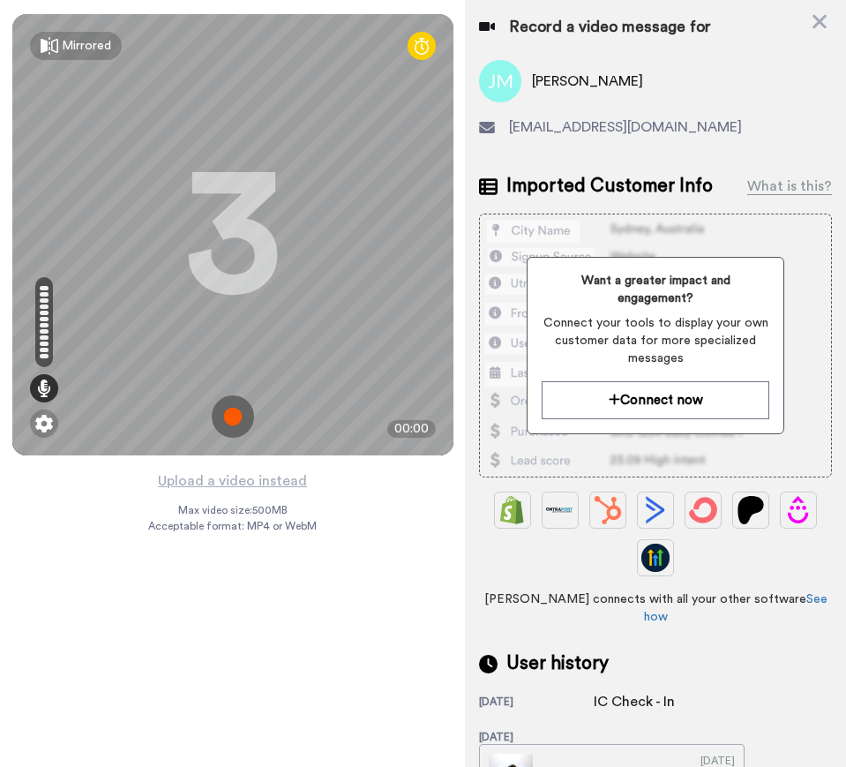
click at [238, 410] on img at bounding box center [233, 416] width 42 height 42
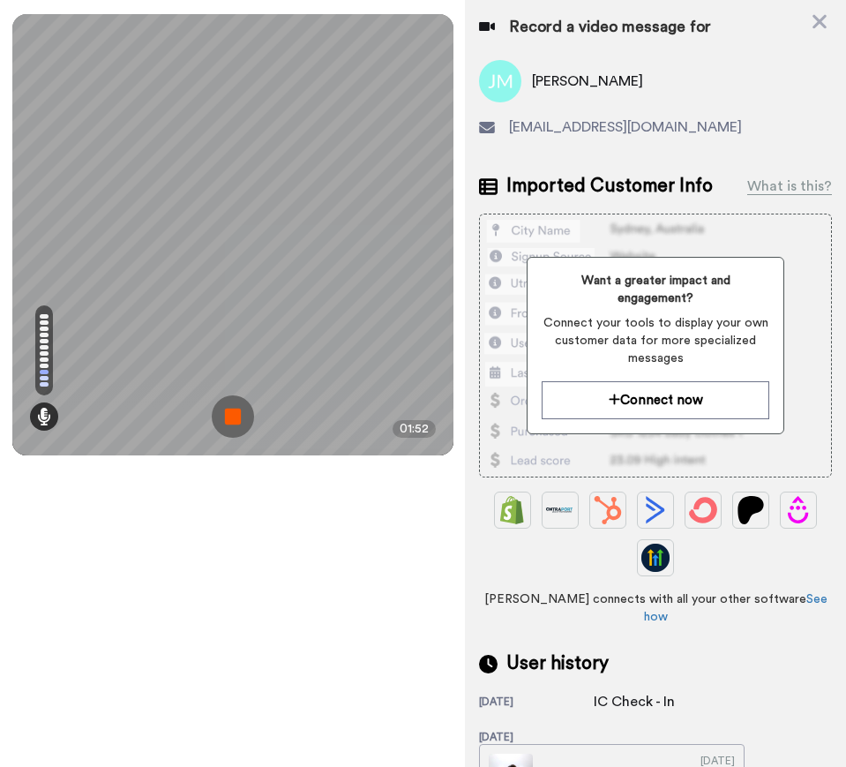
click at [238, 410] on img at bounding box center [233, 416] width 42 height 42
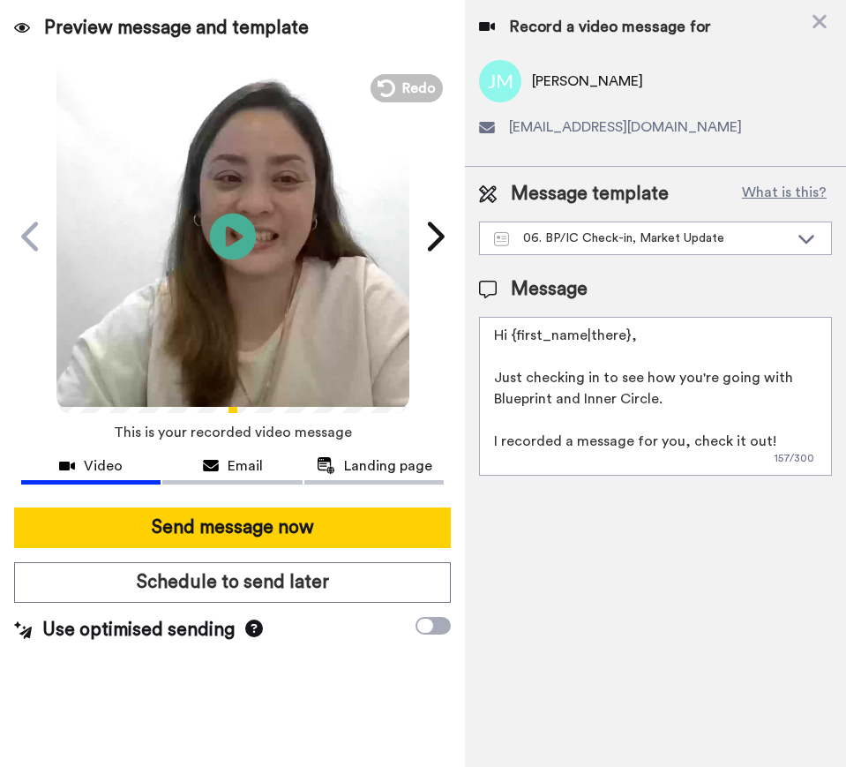
click at [230, 226] on icon at bounding box center [232, 236] width 47 height 47
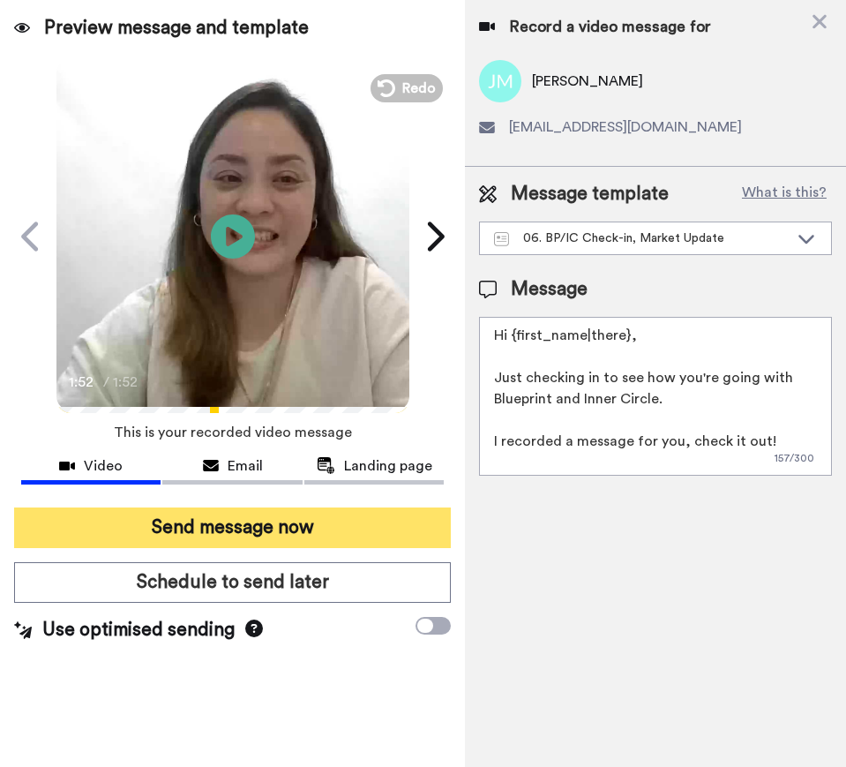
click at [289, 525] on button "Send message now" at bounding box center [232, 527] width 437 height 41
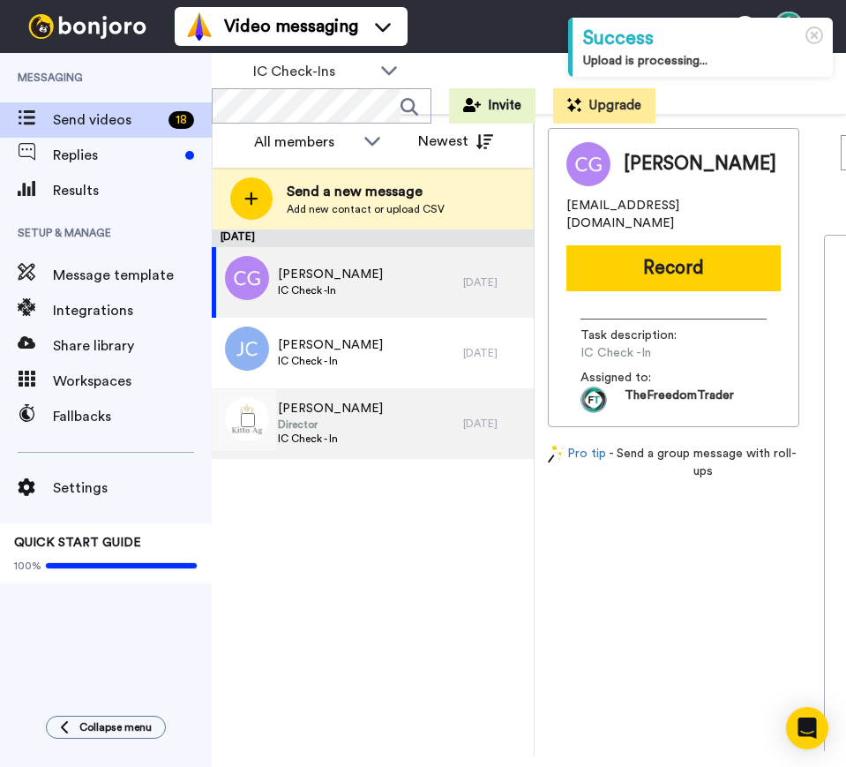
click at [293, 429] on span "Director" at bounding box center [330, 424] width 105 height 14
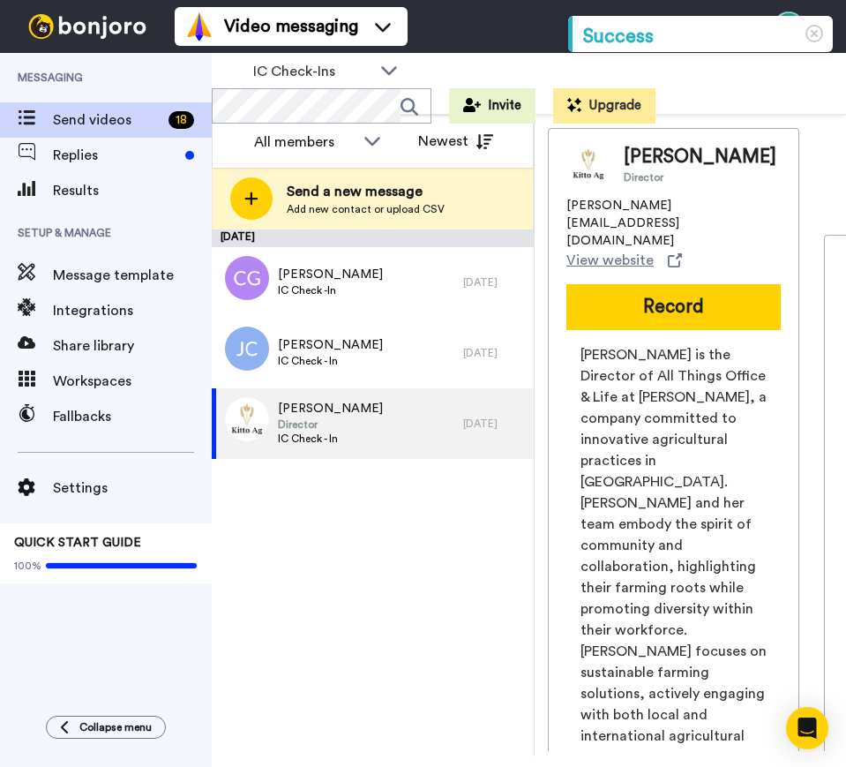
click at [669, 244] on div "Tanya Kitto Director tanya@kittoag.com View website Record Tanya Kitto is the D…" at bounding box center [673, 581] width 251 height 906
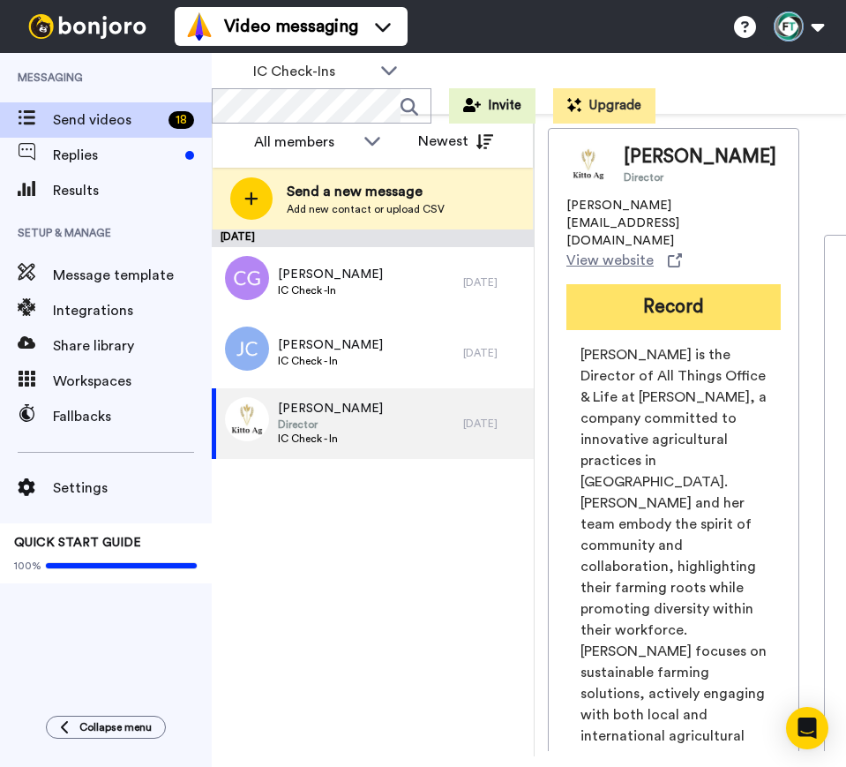
click at [675, 284] on button "Record" at bounding box center [673, 307] width 214 height 46
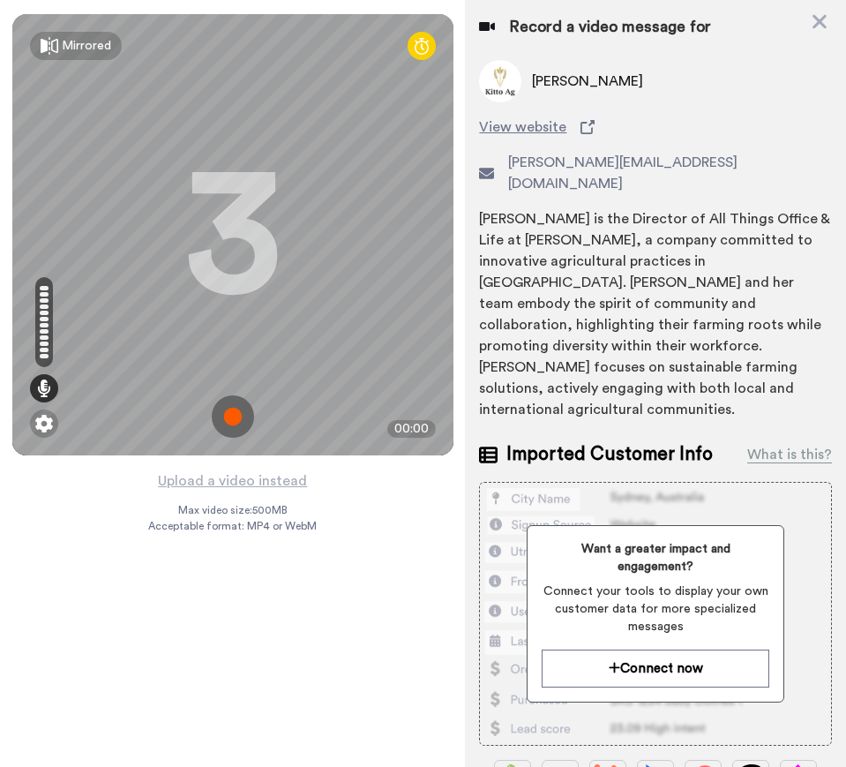
click at [223, 421] on img at bounding box center [233, 416] width 42 height 42
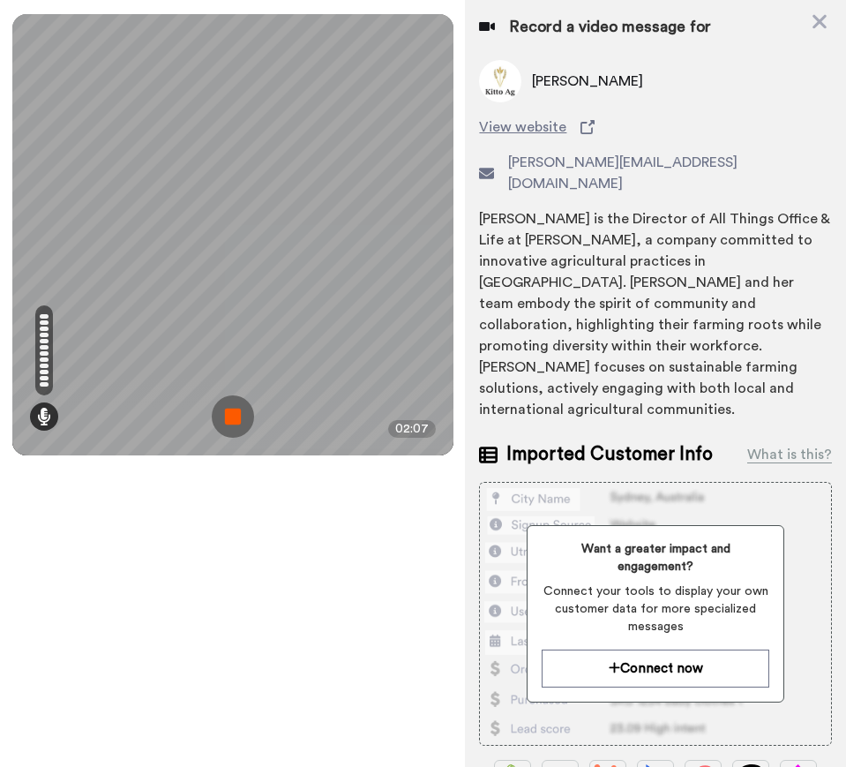
click at [222, 416] on img at bounding box center [233, 416] width 42 height 42
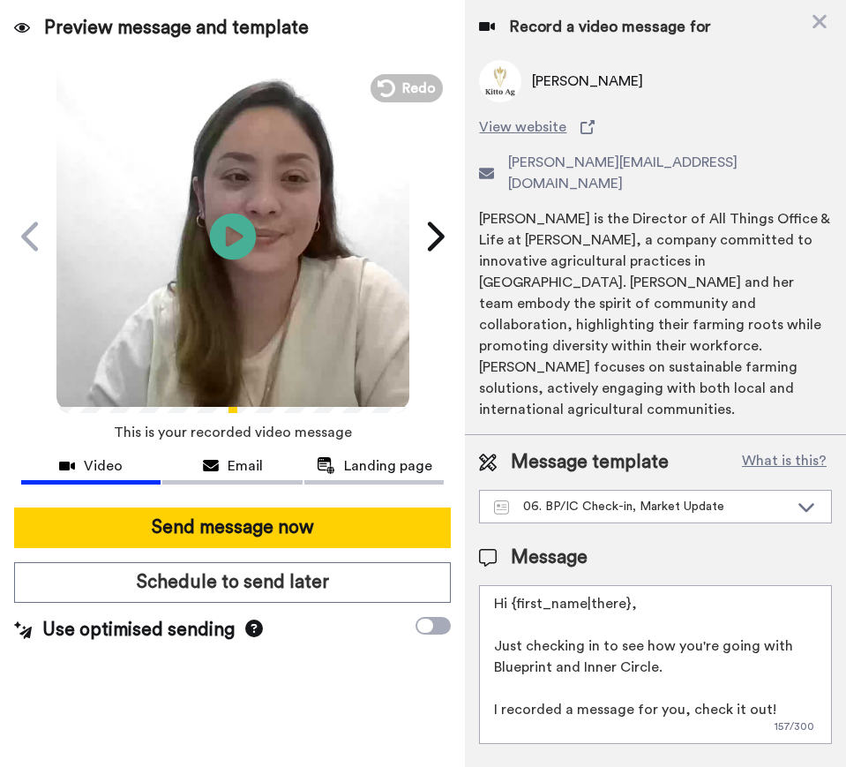
click at [221, 228] on icon at bounding box center [232, 236] width 47 height 47
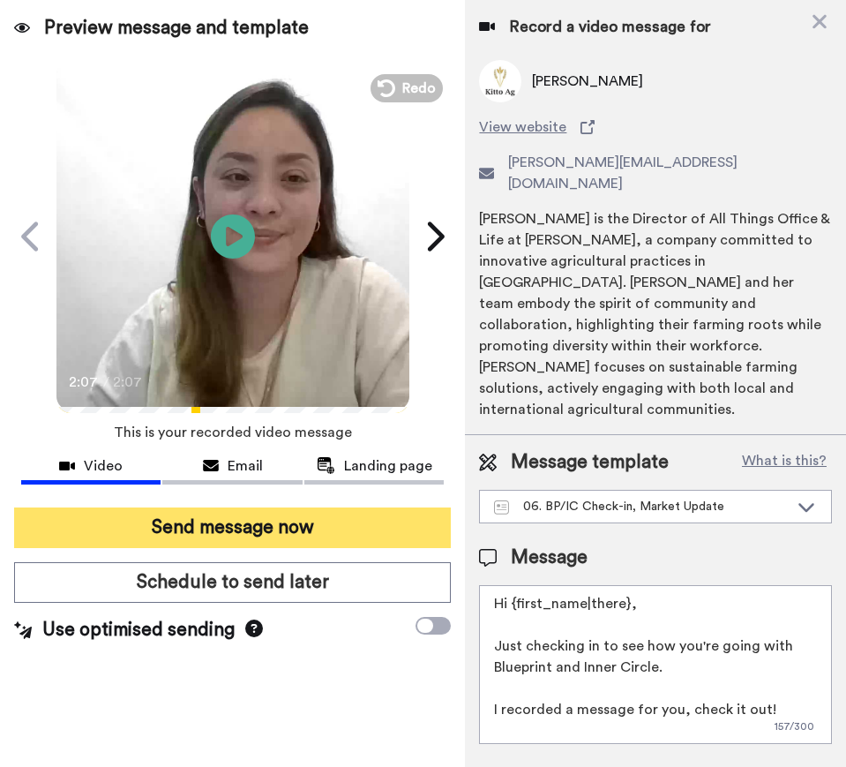
click at [322, 532] on button "Send message now" at bounding box center [232, 527] width 437 height 41
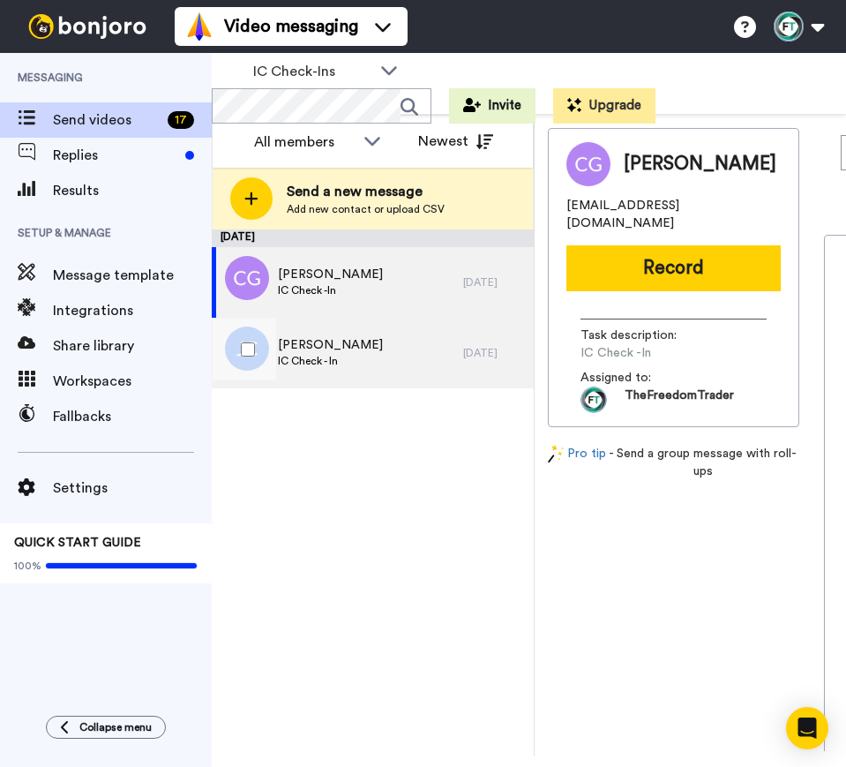
click at [348, 361] on div "Jim Cooper IC Check - In" at bounding box center [337, 353] width 251 height 71
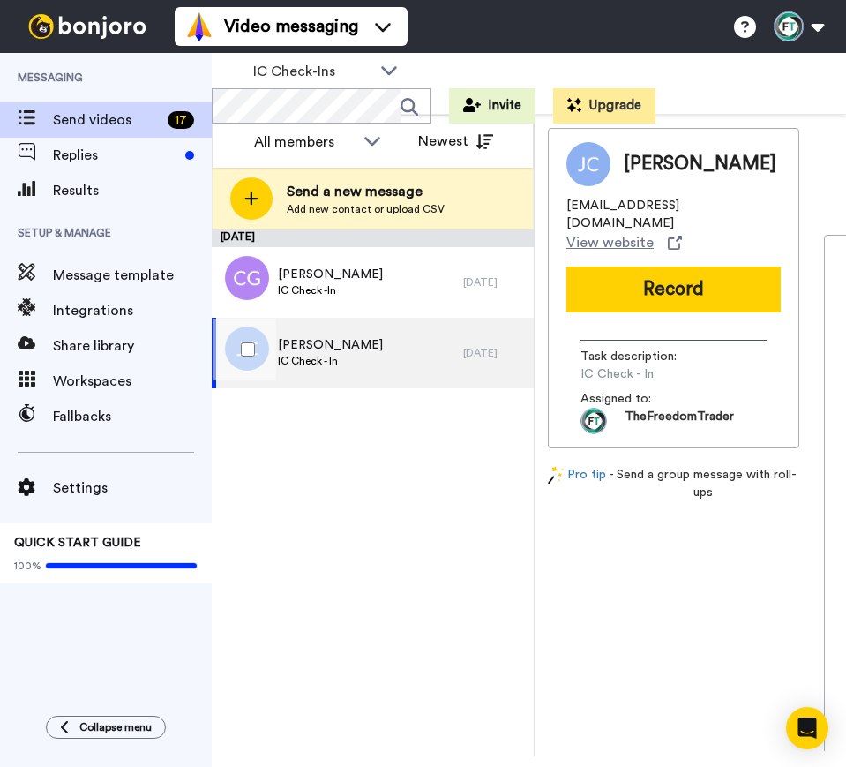
click at [348, 361] on div "Jim Cooper IC Check - In" at bounding box center [337, 353] width 251 height 71
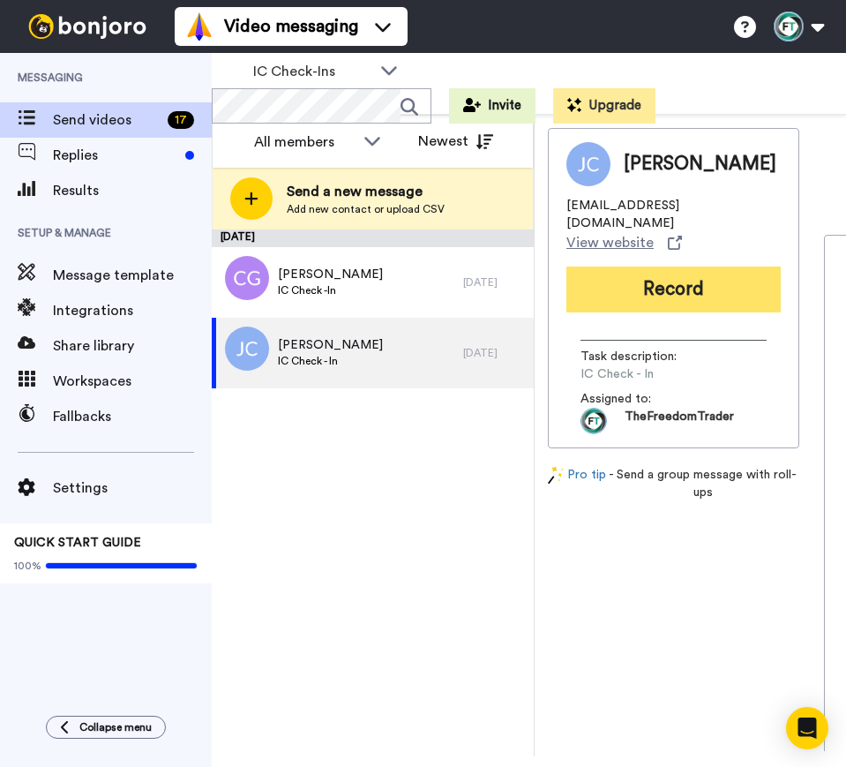
click at [661, 276] on button "Record" at bounding box center [673, 289] width 214 height 46
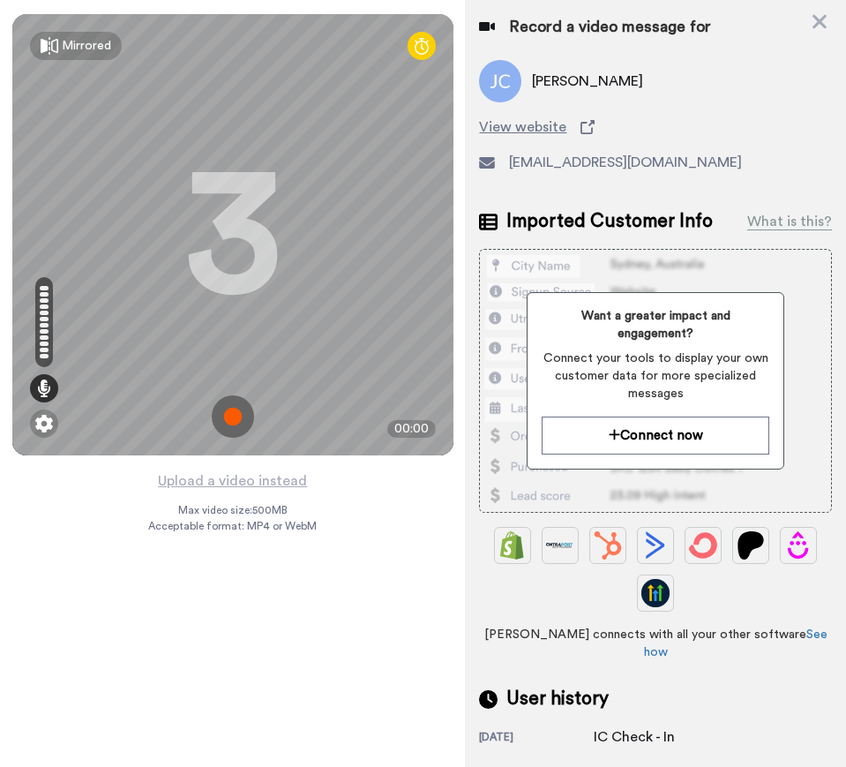
click at [241, 419] on img at bounding box center [233, 416] width 42 height 42
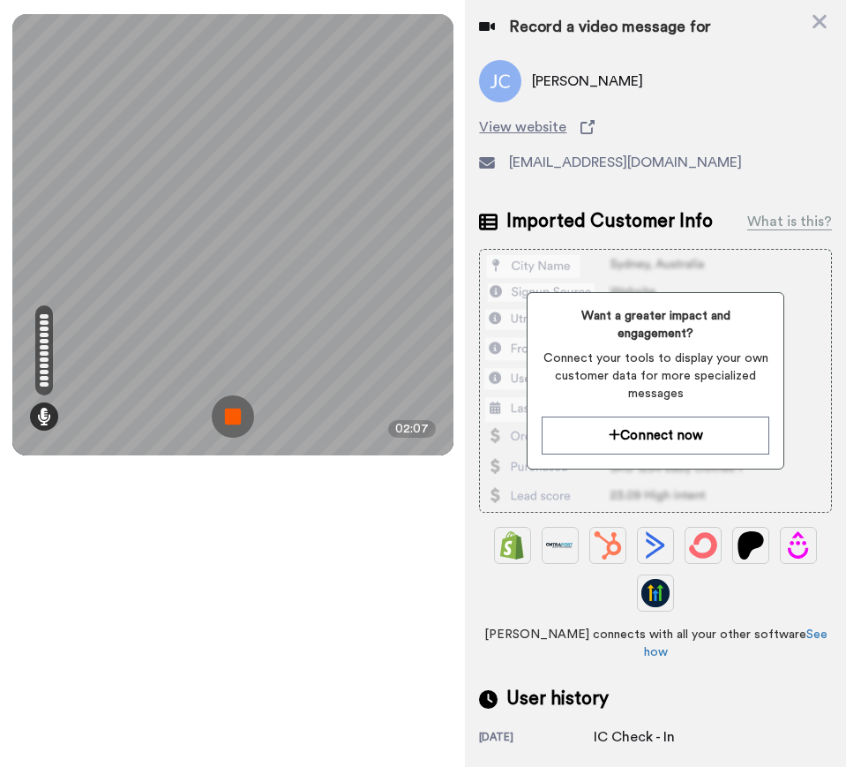
click at [238, 411] on img at bounding box center [233, 416] width 42 height 42
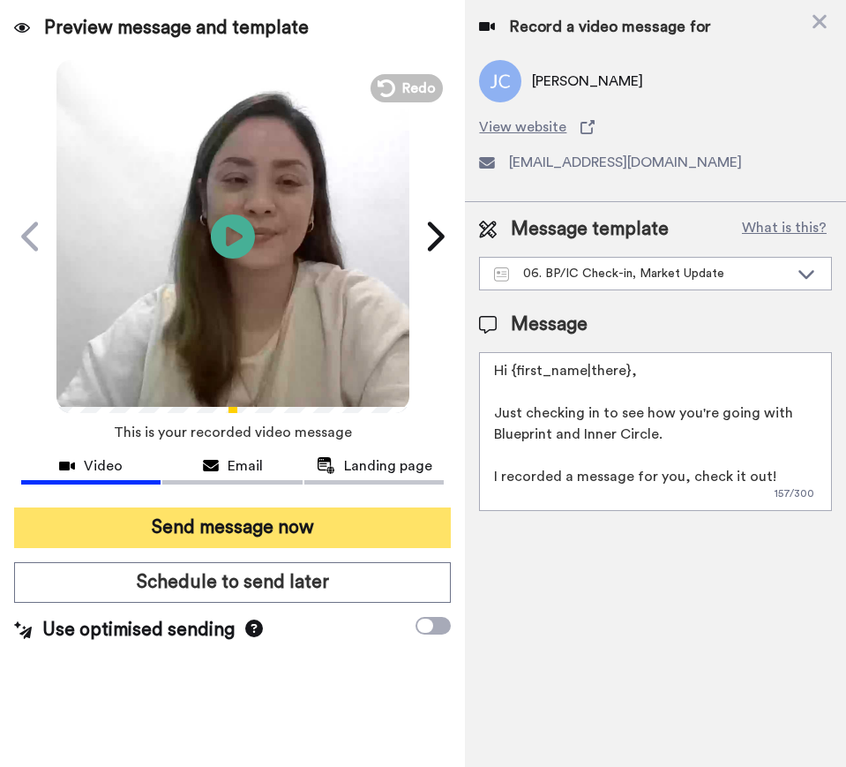
click at [267, 521] on button "Send message now" at bounding box center [232, 527] width 437 height 41
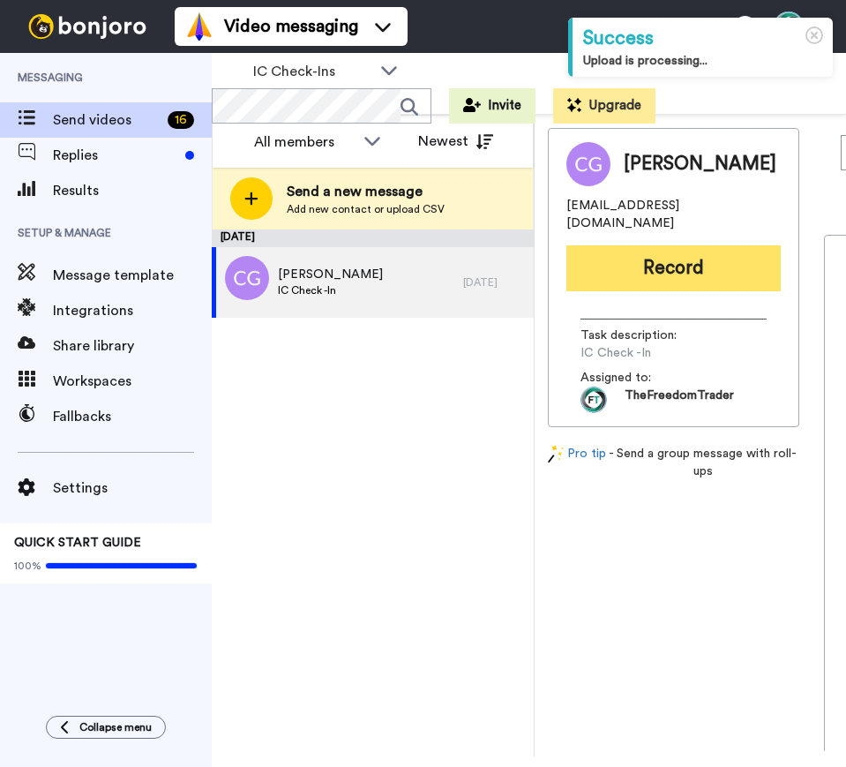
click at [629, 252] on button "Record" at bounding box center [673, 268] width 214 height 46
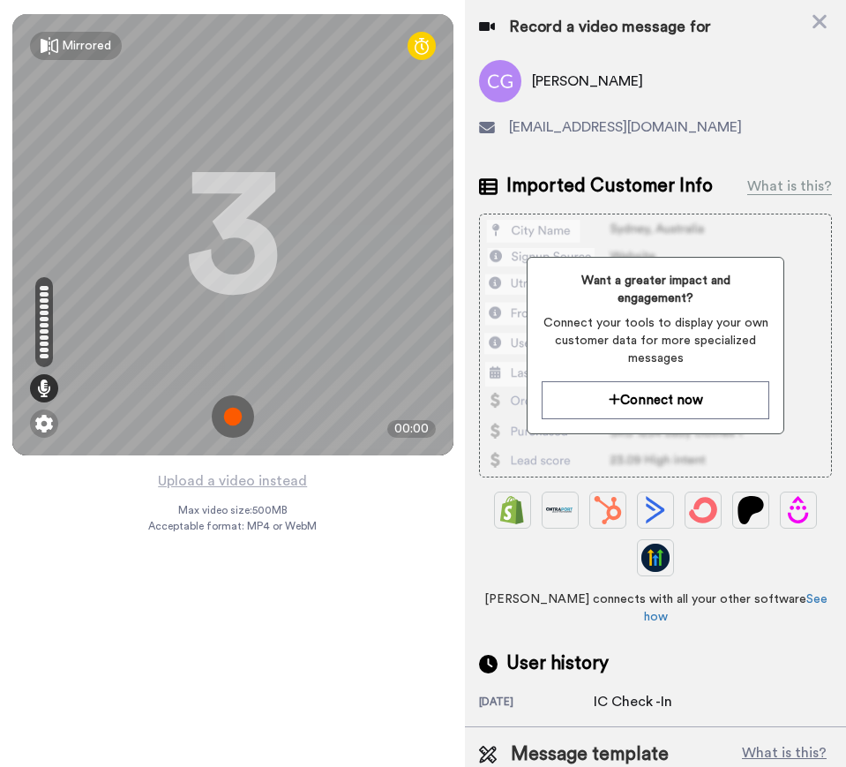
click at [232, 417] on img at bounding box center [233, 416] width 42 height 42
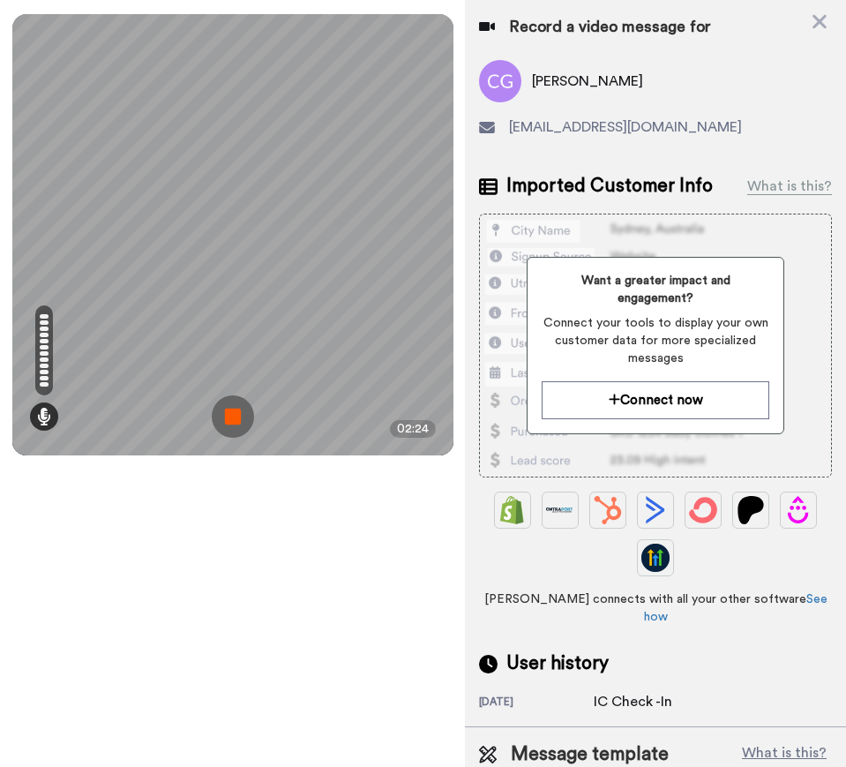
click at [228, 408] on img at bounding box center [233, 416] width 42 height 42
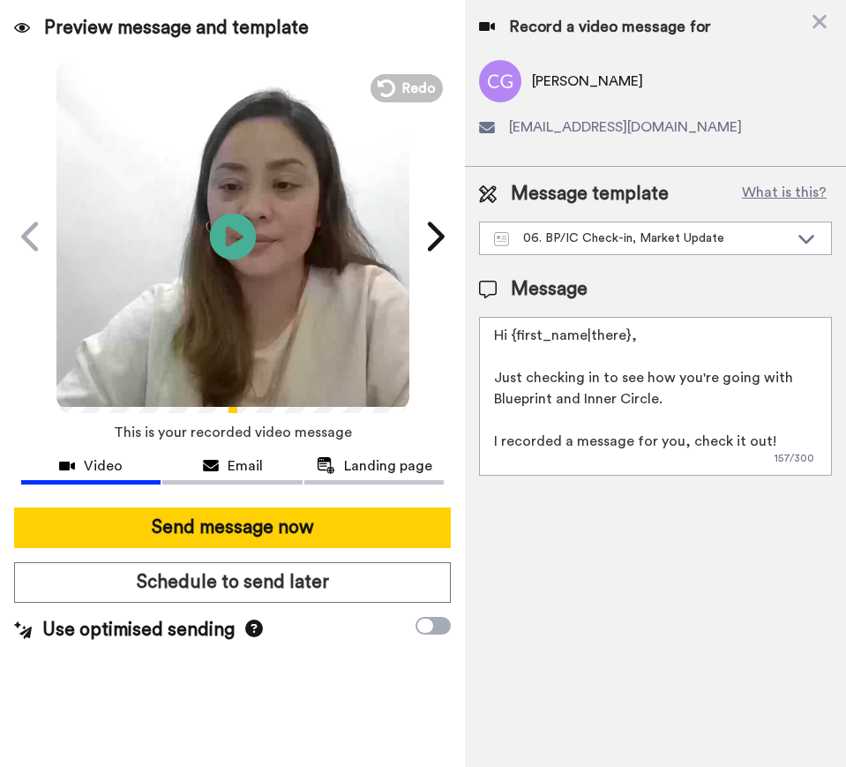
click at [224, 228] on icon at bounding box center [232, 236] width 47 height 47
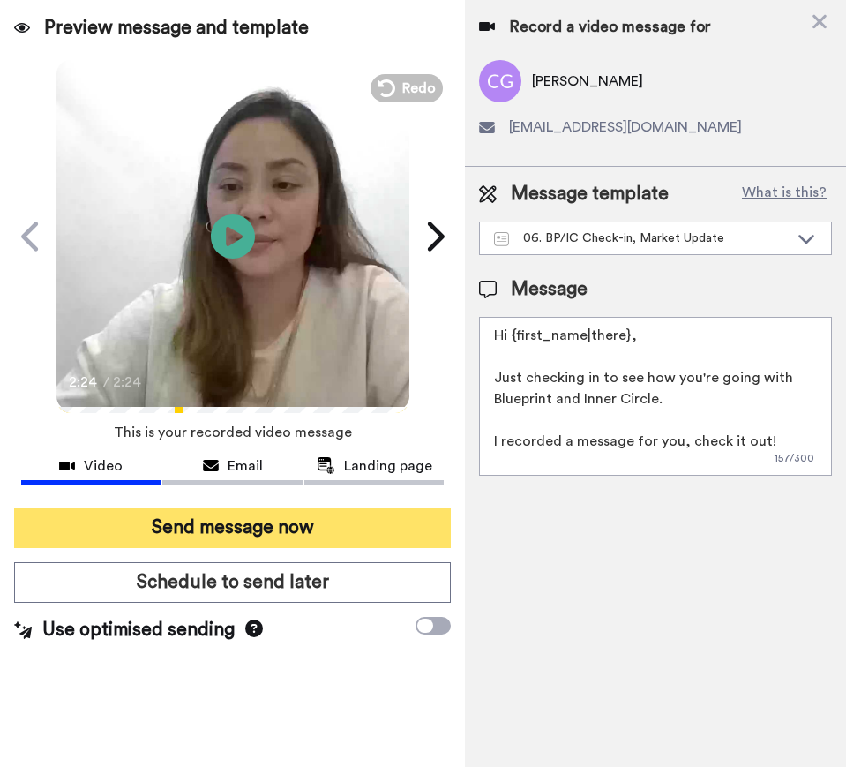
click at [351, 532] on button "Send message now" at bounding box center [232, 527] width 437 height 41
